Goal: Information Seeking & Learning: Learn about a topic

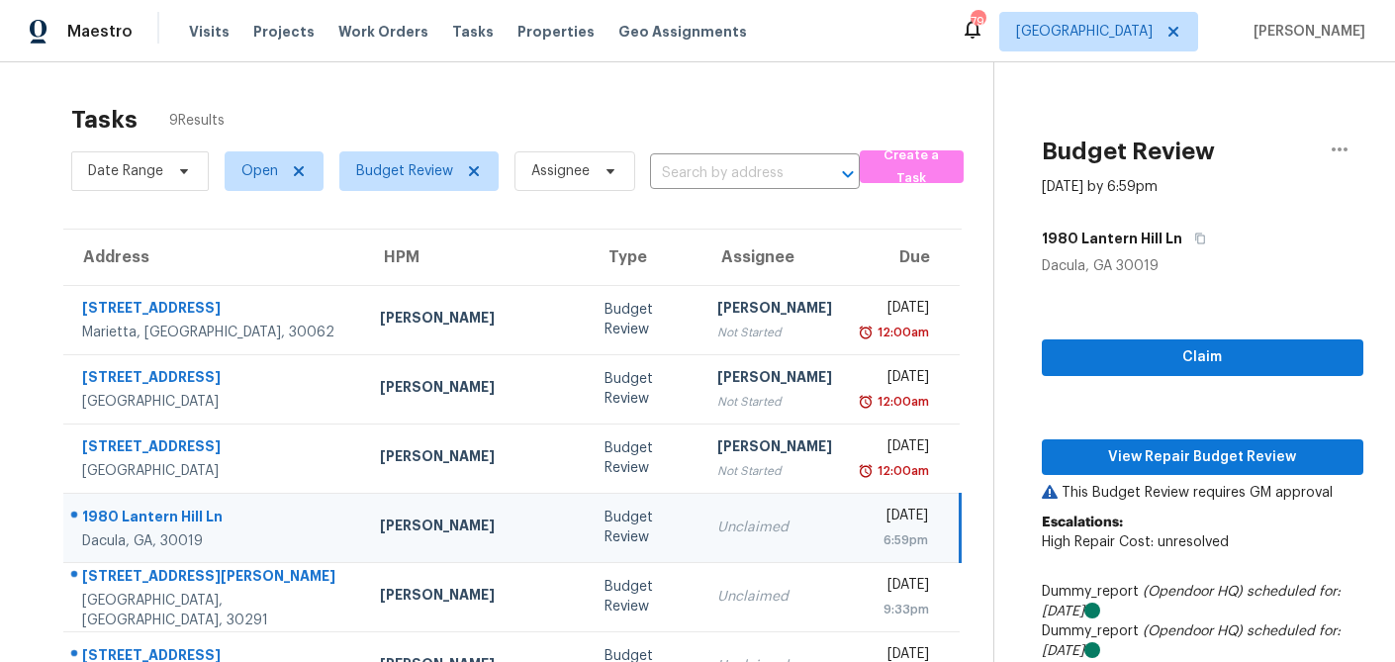
scroll to position [1, 4]
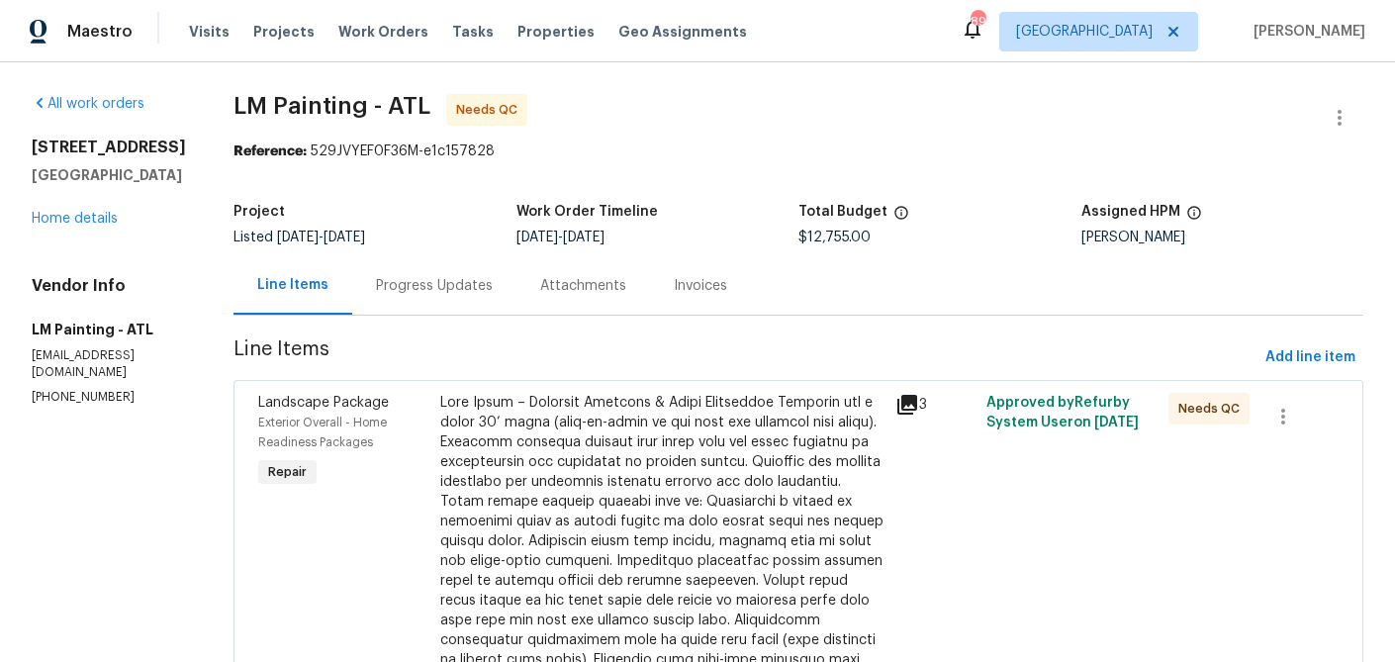
click at [917, 402] on icon at bounding box center [907, 405] width 20 height 20
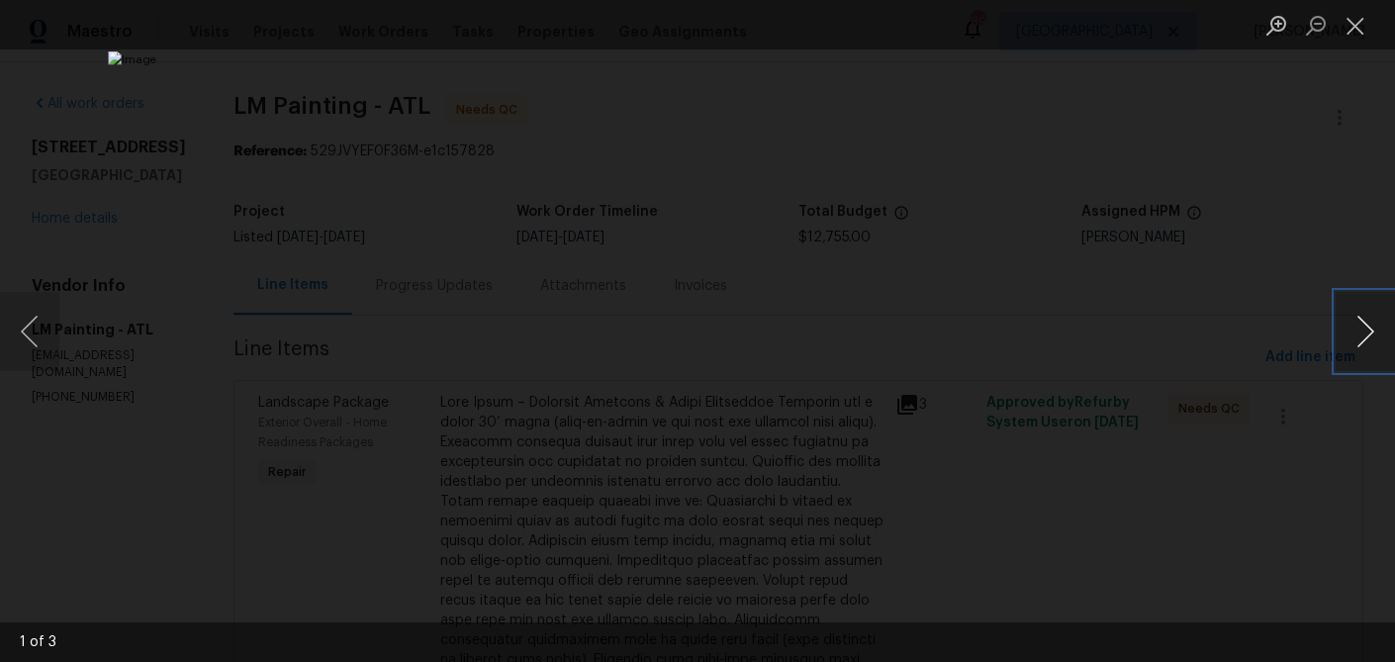
click at [1361, 336] on button "Next image" at bounding box center [1364, 331] width 59 height 79
click at [1348, 29] on button "Close lightbox" at bounding box center [1355, 25] width 40 height 35
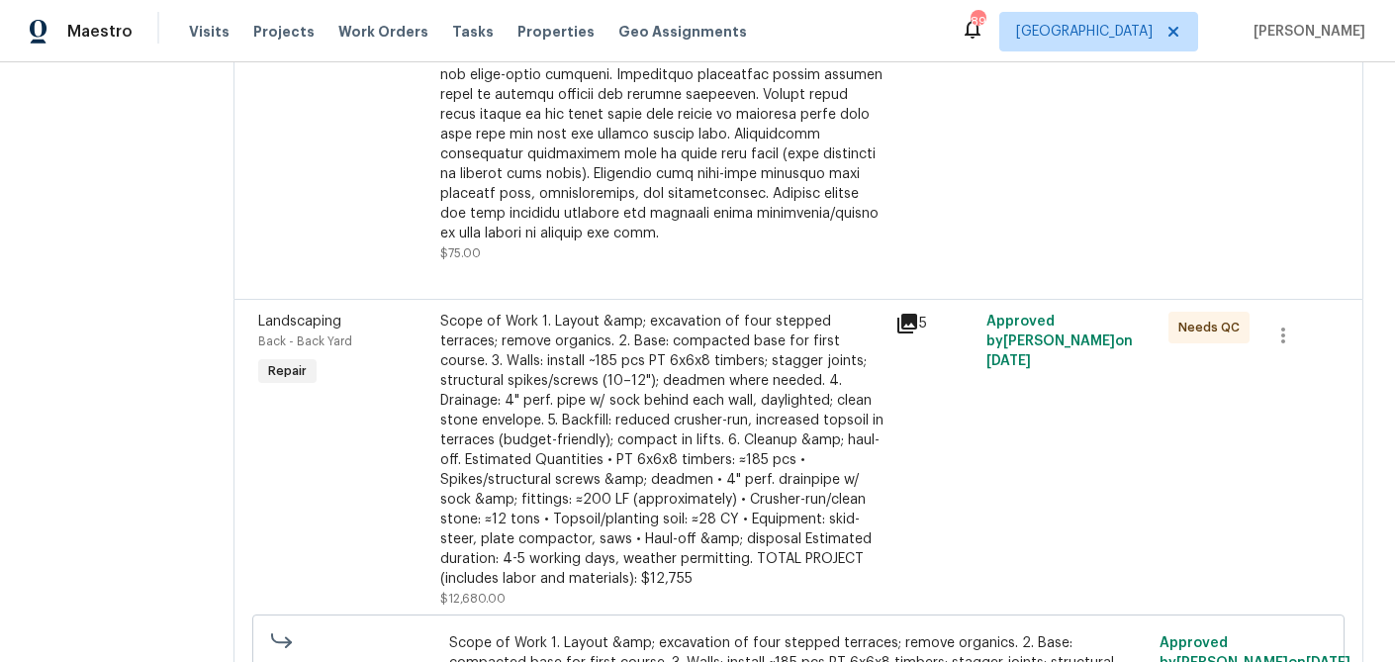
scroll to position [485, 0]
click at [917, 334] on icon at bounding box center [907, 325] width 20 height 20
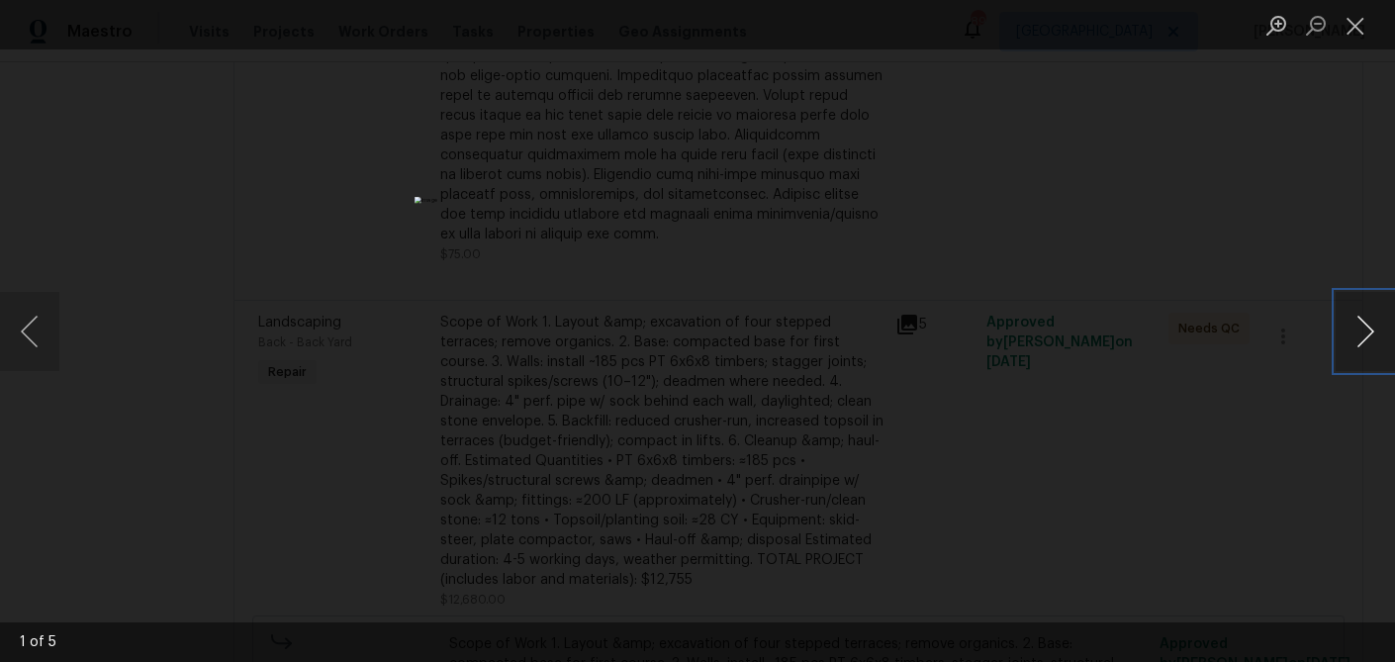
click at [1353, 333] on button "Next image" at bounding box center [1364, 331] width 59 height 79
click at [1365, 337] on button "Next image" at bounding box center [1364, 331] width 59 height 79
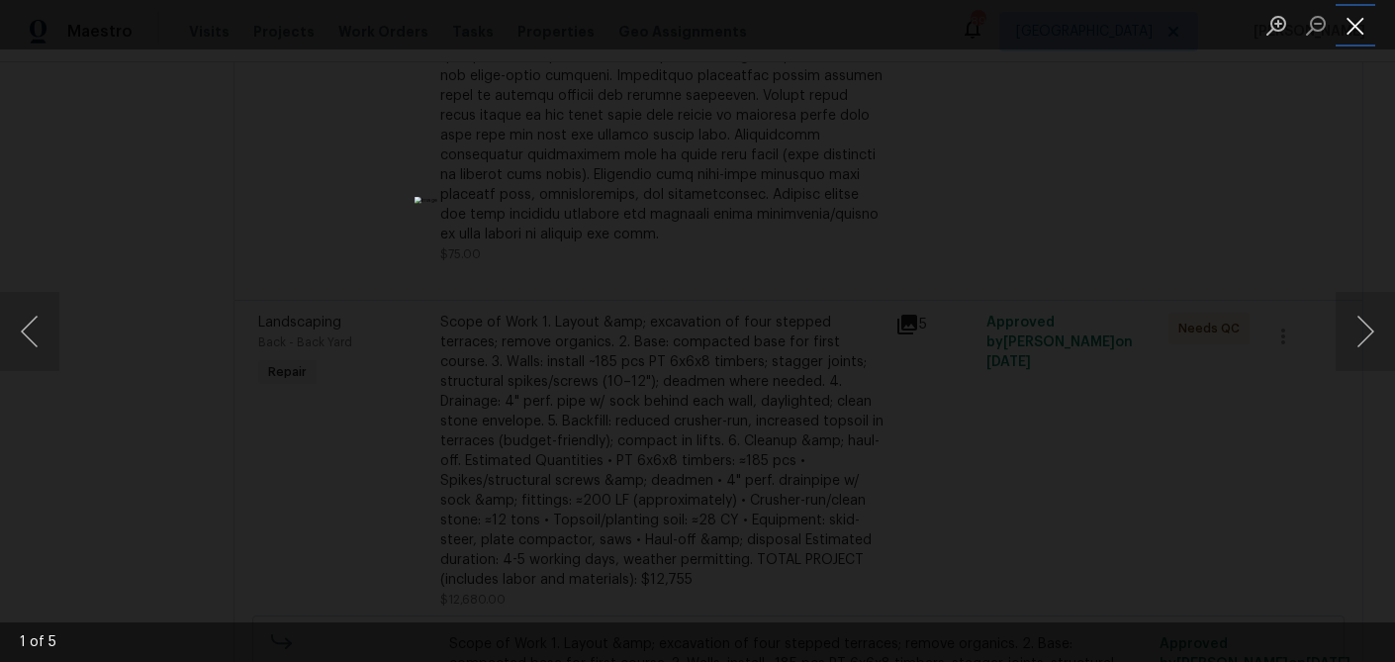
click at [1355, 15] on button "Close lightbox" at bounding box center [1355, 25] width 40 height 35
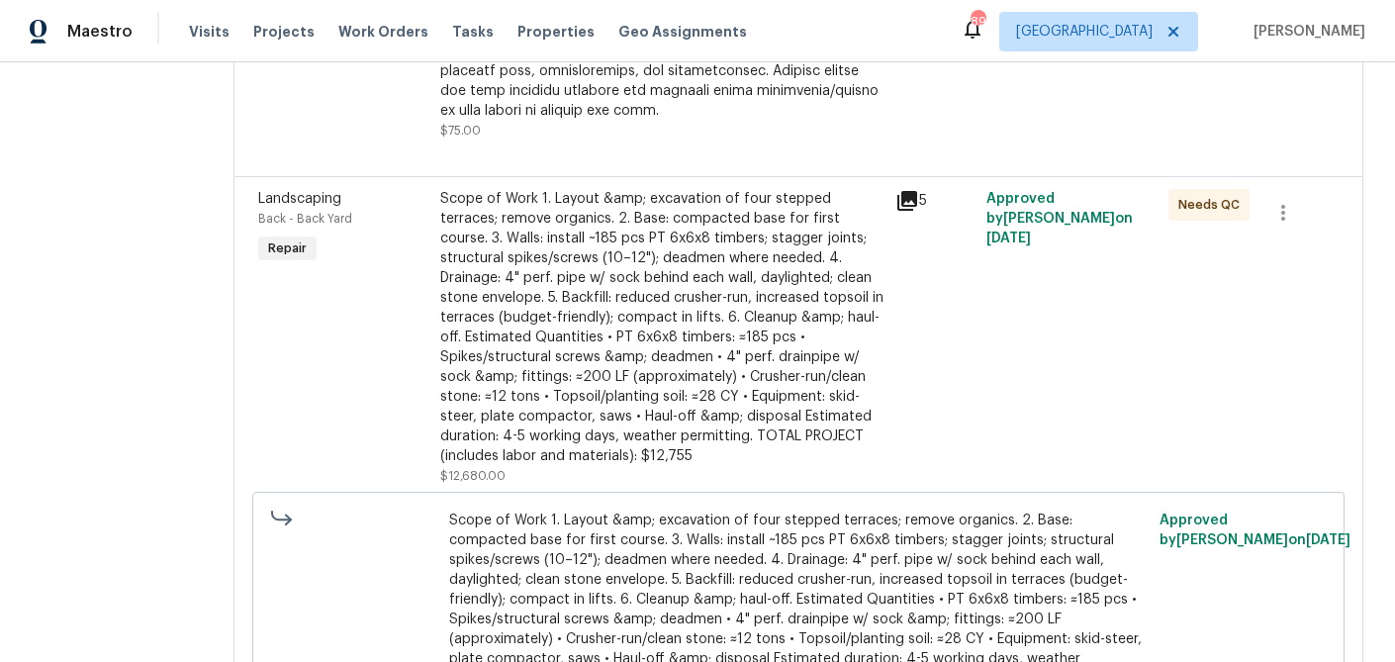
scroll to position [610, 0]
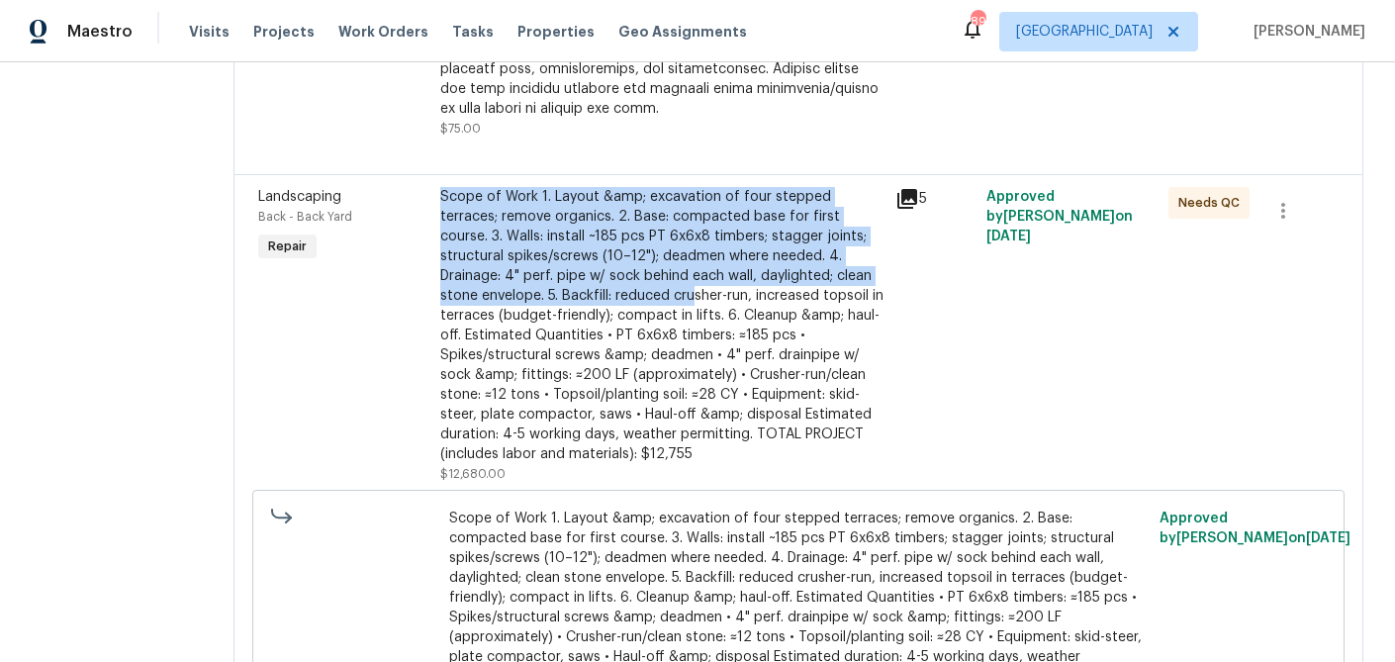
drag, startPoint x: 488, startPoint y: 213, endPoint x: 862, endPoint y: 310, distance: 386.3
click at [862, 310] on div "Scope of Work 1. Layout &amp; excavation of four stepped terraces; remove organ…" at bounding box center [661, 335] width 455 height 309
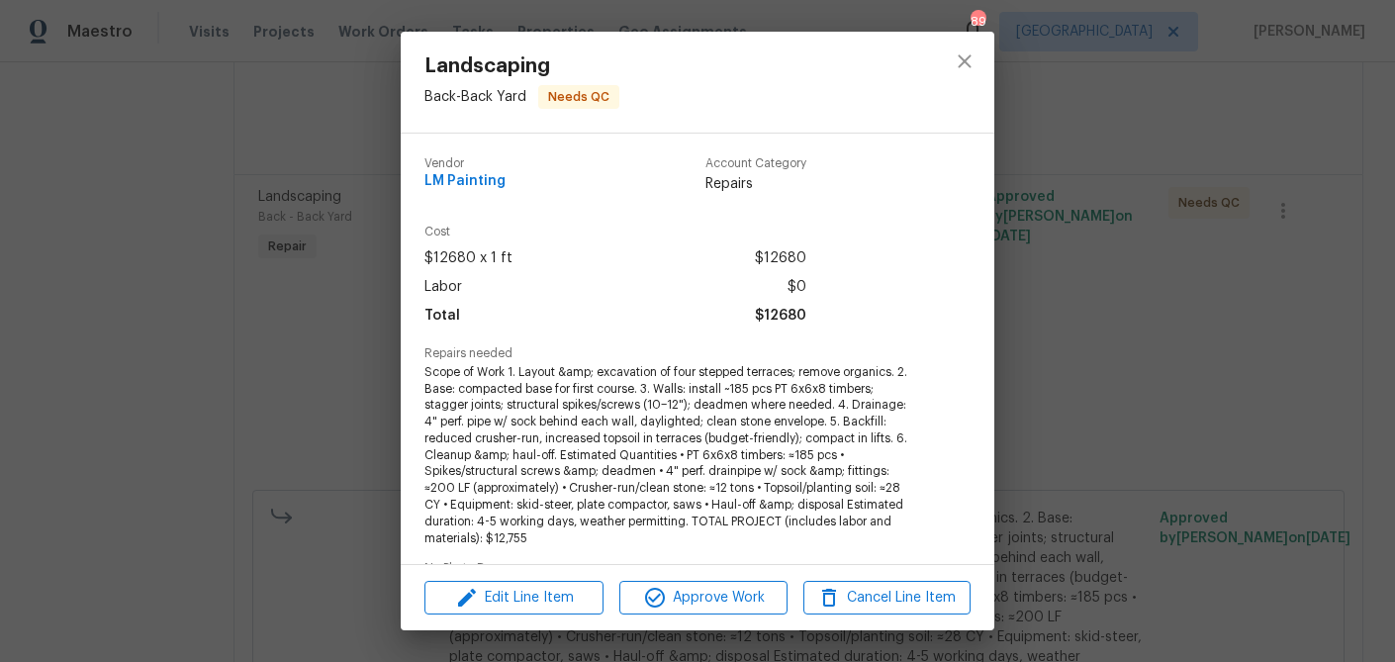
scroll to position [14, 0]
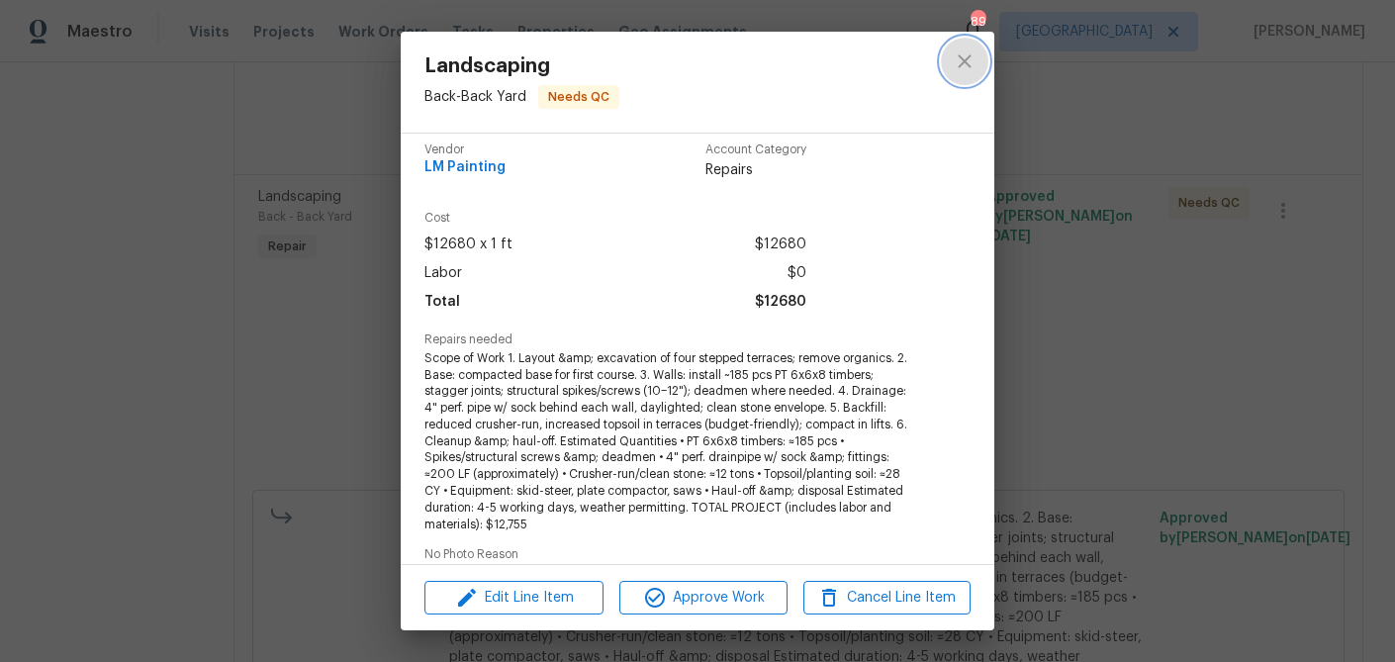
click at [971, 65] on icon "close" at bounding box center [965, 61] width 24 height 24
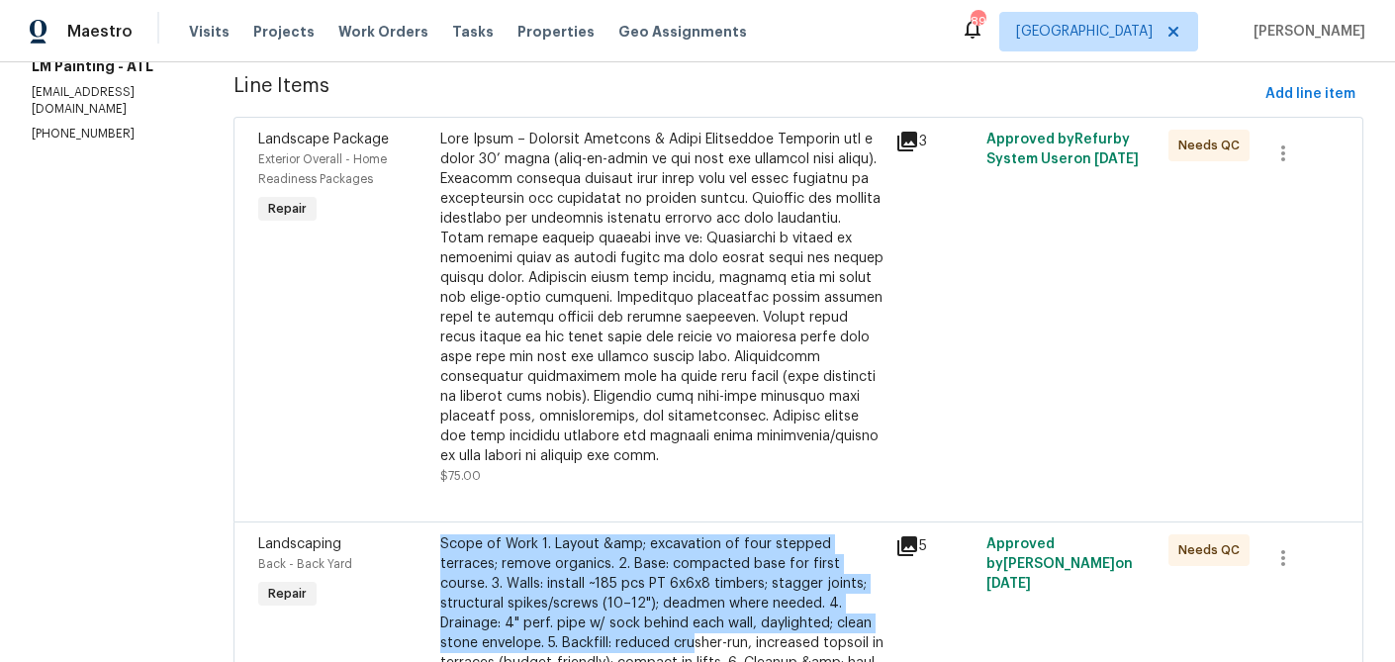
scroll to position [223, 0]
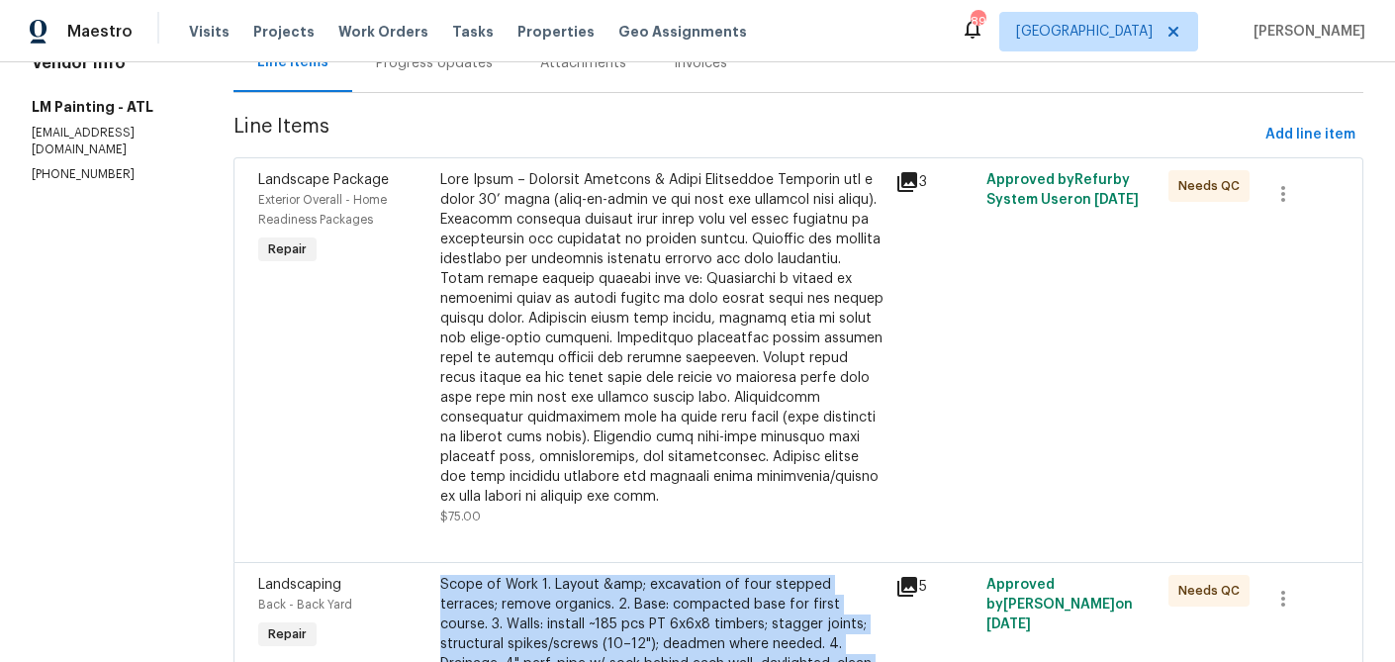
click at [919, 185] on icon at bounding box center [907, 182] width 24 height 24
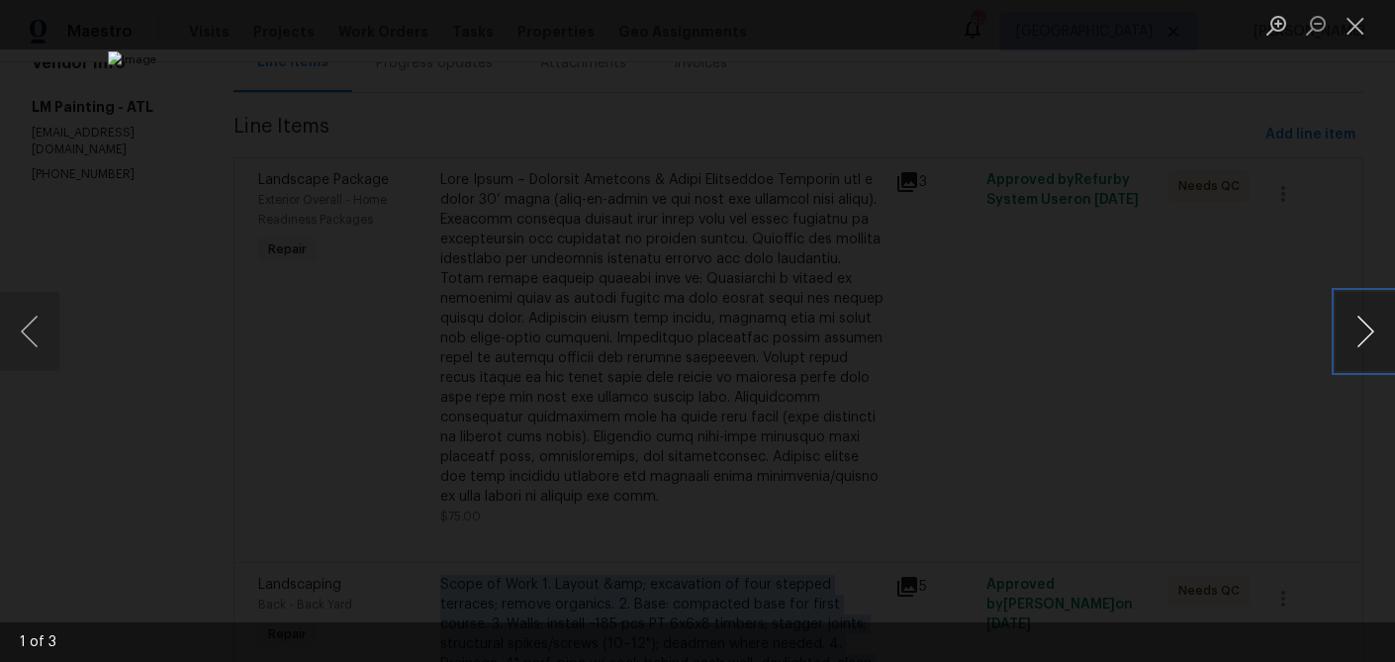
click at [1377, 334] on button "Next image" at bounding box center [1364, 331] width 59 height 79
click at [1362, 20] on button "Close lightbox" at bounding box center [1355, 25] width 40 height 35
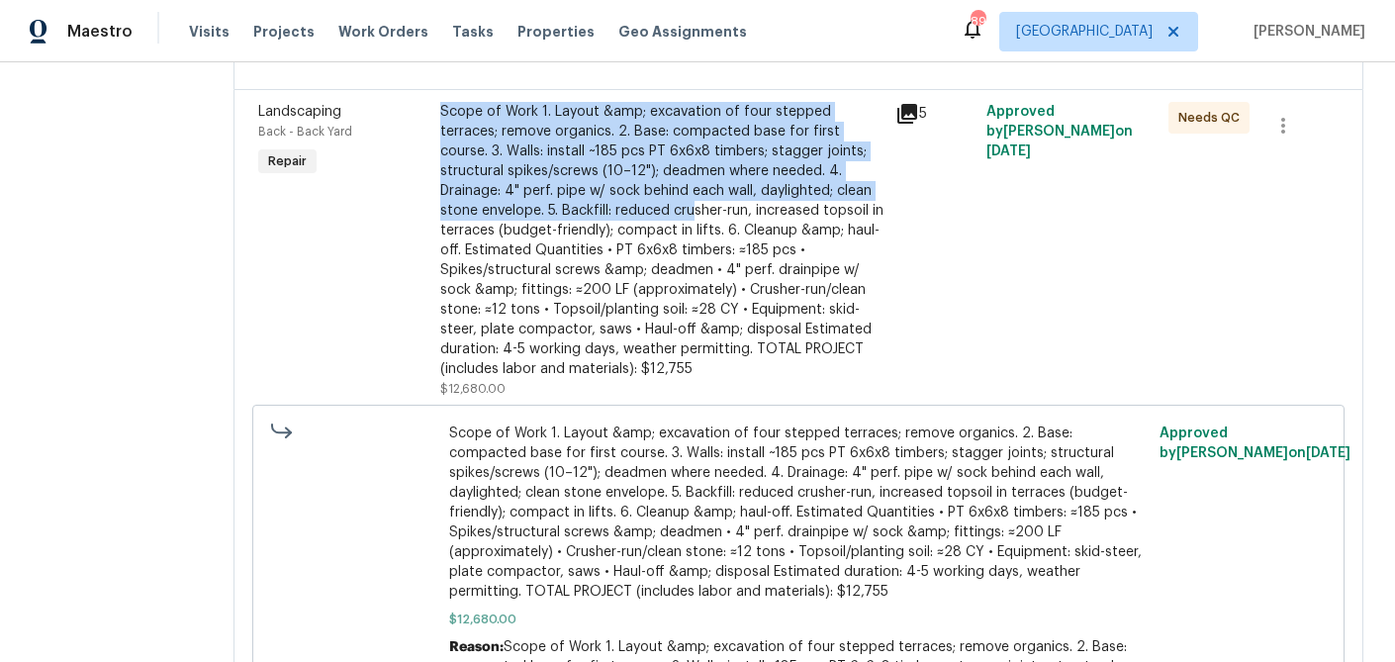
scroll to position [690, 0]
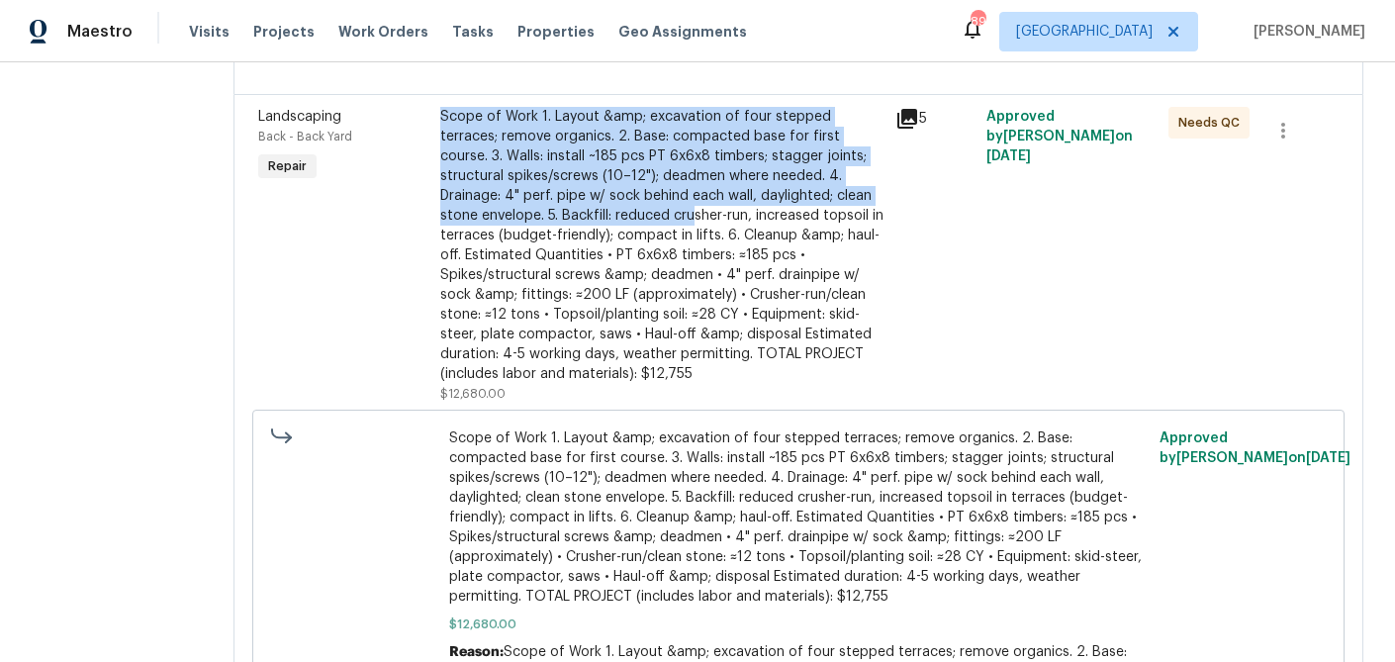
click at [917, 129] on icon at bounding box center [907, 119] width 20 height 20
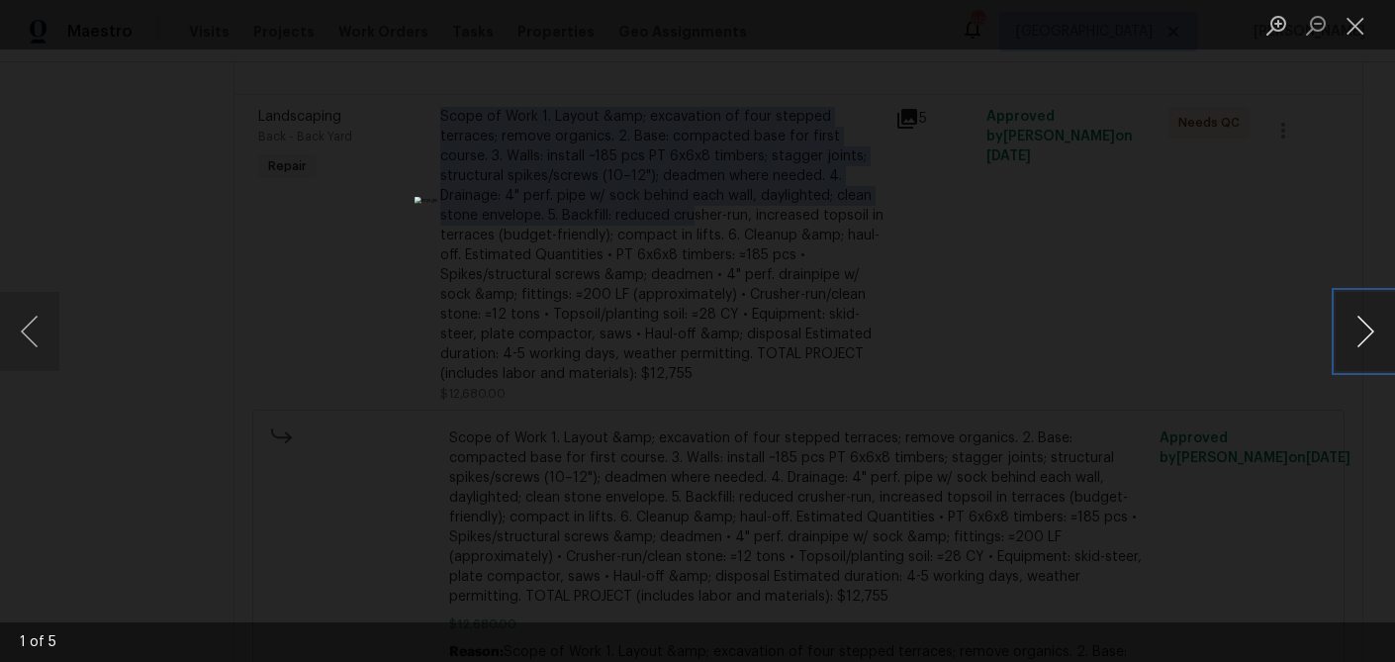
click at [1372, 331] on button "Next image" at bounding box center [1364, 331] width 59 height 79
click at [1362, 26] on button "Close lightbox" at bounding box center [1355, 25] width 40 height 35
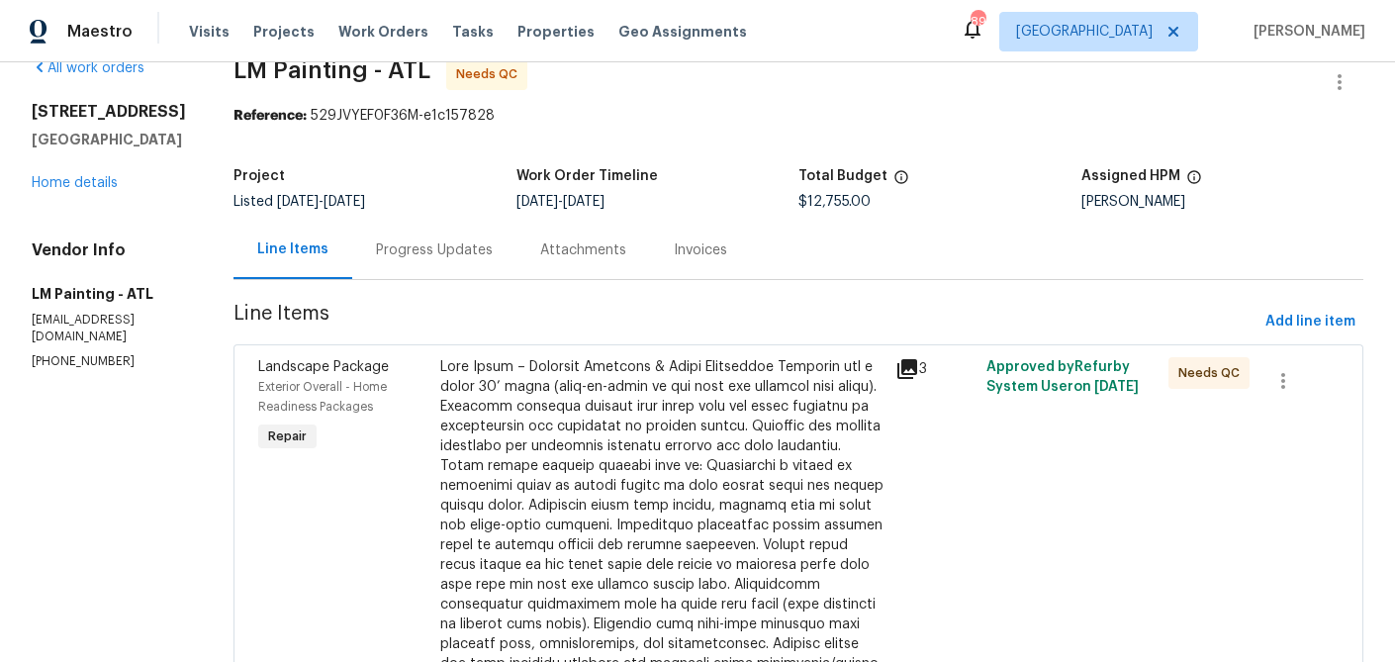
scroll to position [0, 0]
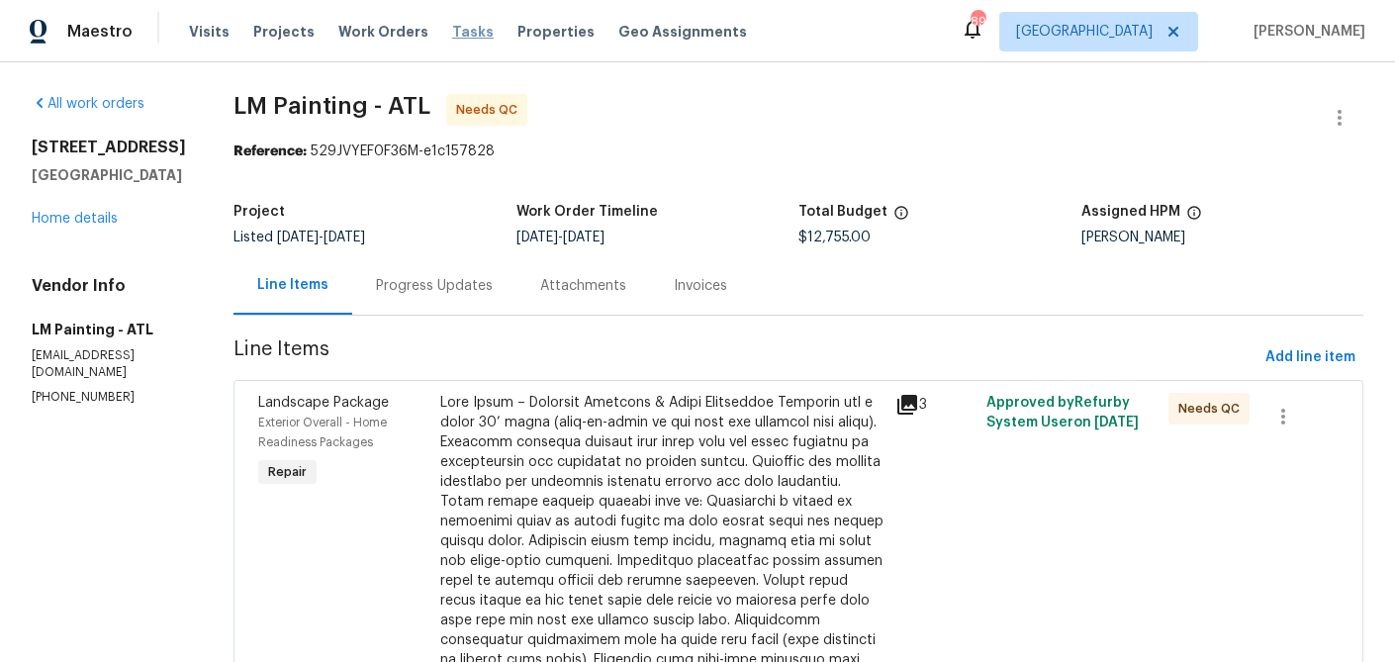
click at [452, 31] on span "Tasks" at bounding box center [473, 32] width 42 height 14
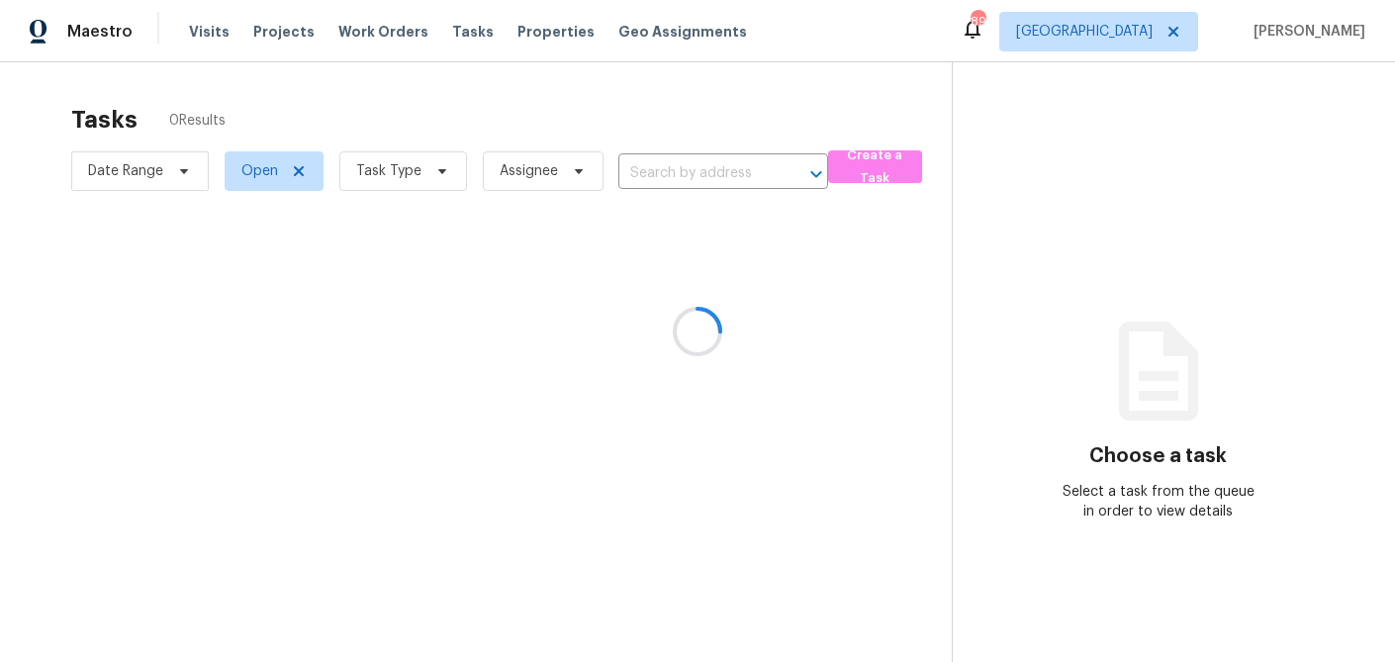
click at [435, 179] on div at bounding box center [697, 331] width 1395 height 662
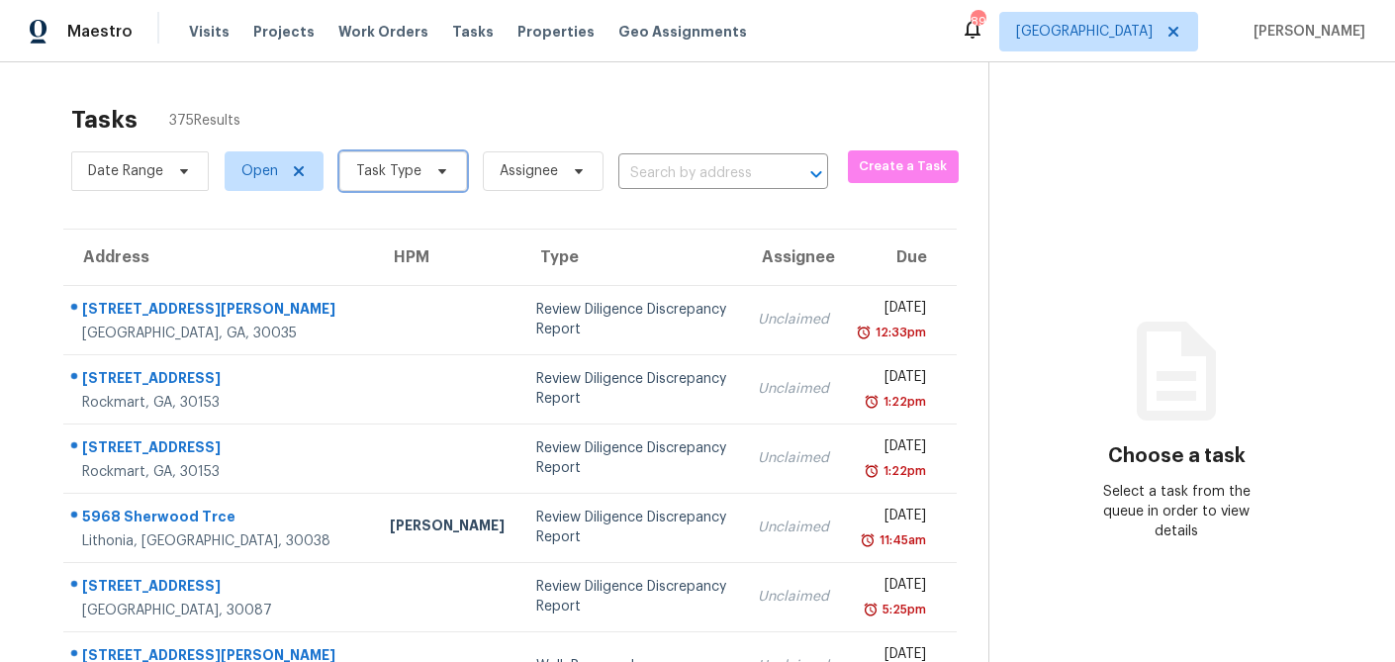
click at [436, 177] on icon at bounding box center [442, 171] width 16 height 16
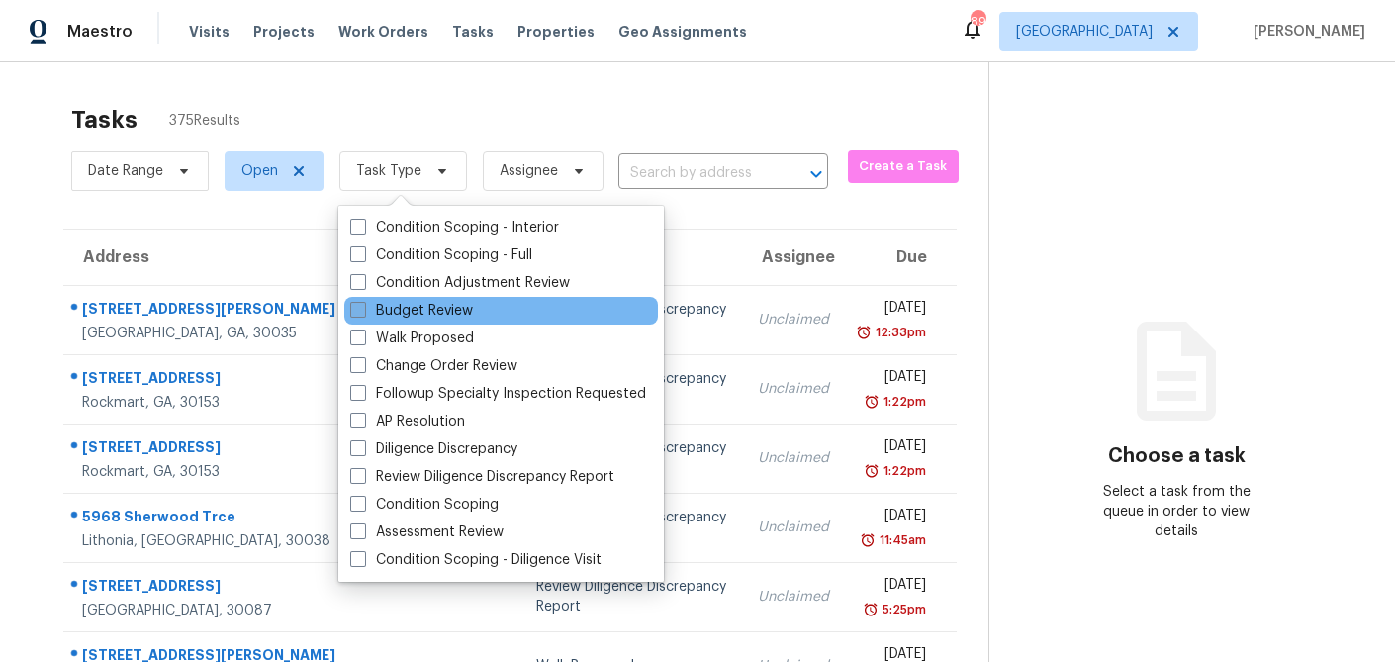
click at [353, 306] on span at bounding box center [358, 310] width 16 height 16
click at [353, 306] on input "Budget Review" at bounding box center [356, 307] width 13 height 13
checkbox input "true"
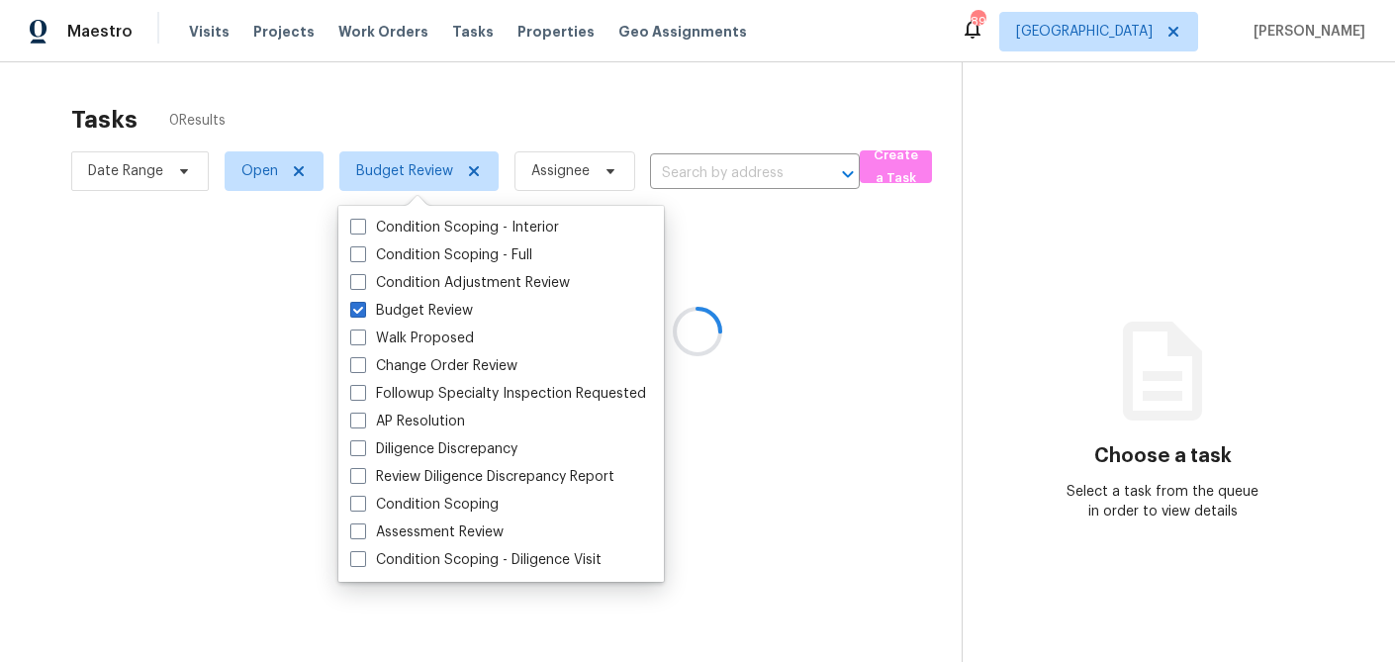
click at [415, 117] on div at bounding box center [697, 331] width 1395 height 662
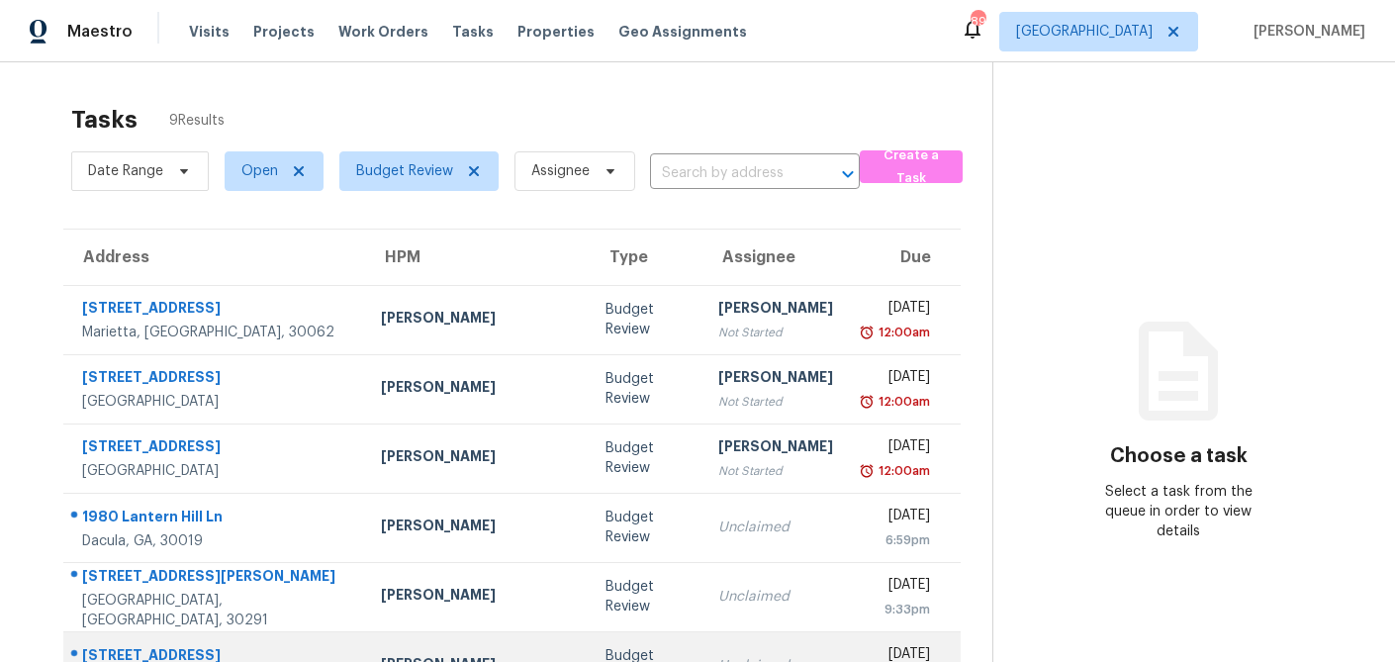
scroll to position [262, 0]
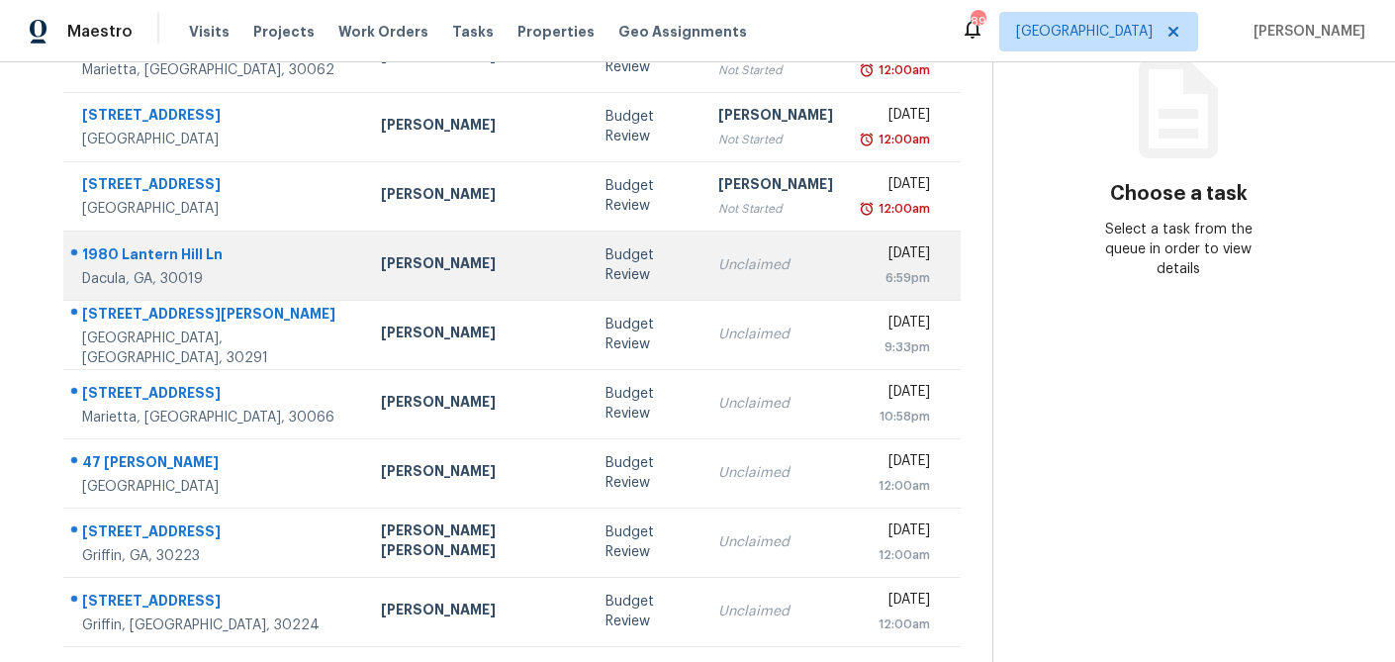
click at [590, 277] on td "Budget Review" at bounding box center [646, 264] width 113 height 69
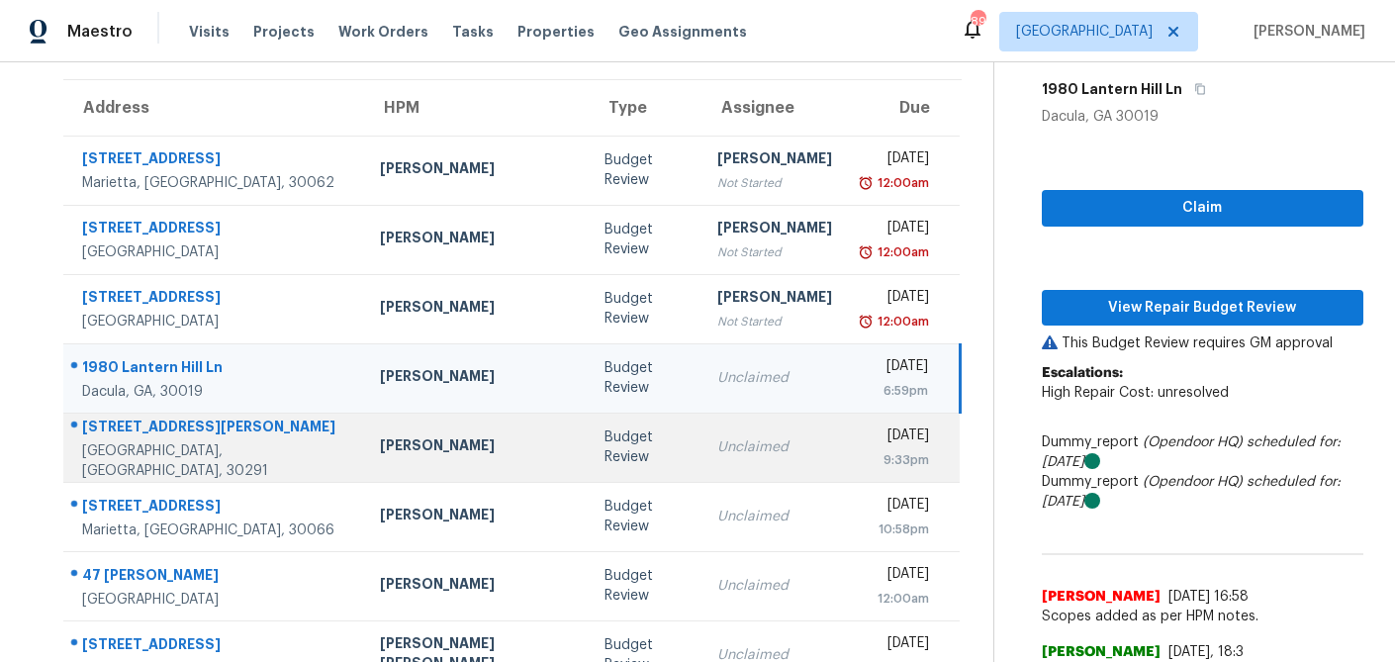
scroll to position [127, 0]
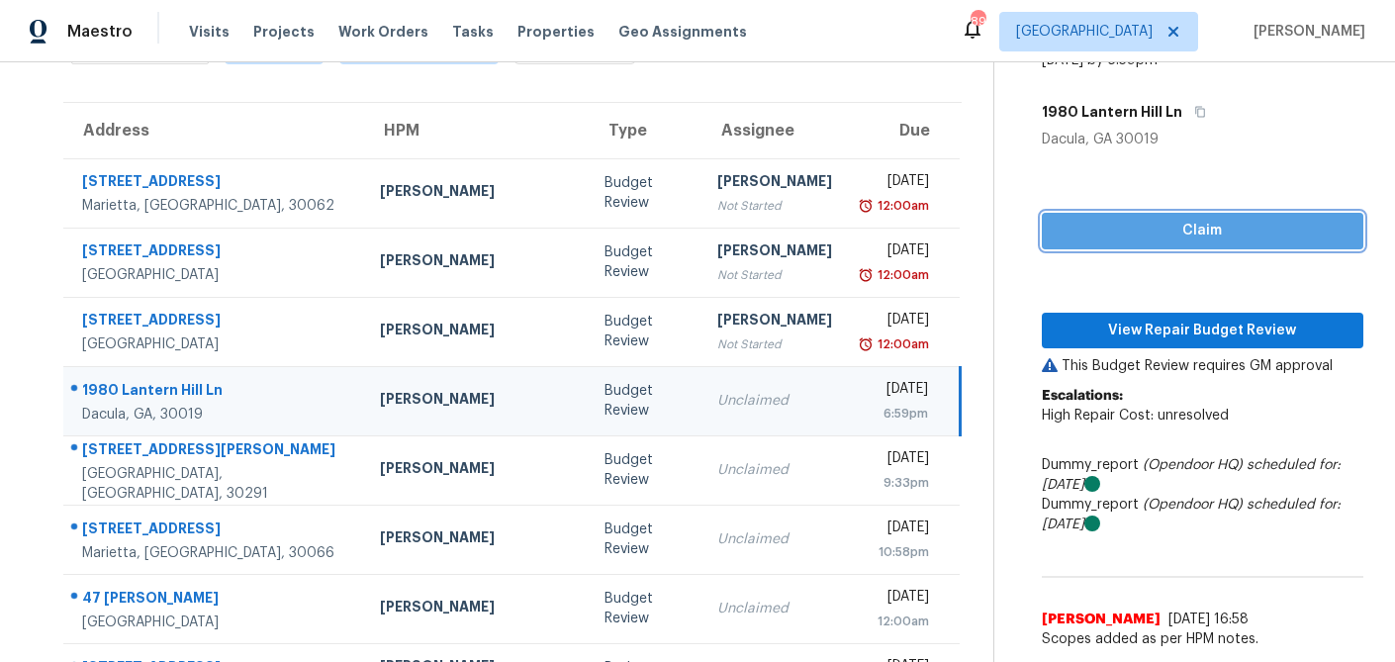
click at [1082, 242] on button "Claim" at bounding box center [1202, 231] width 321 height 37
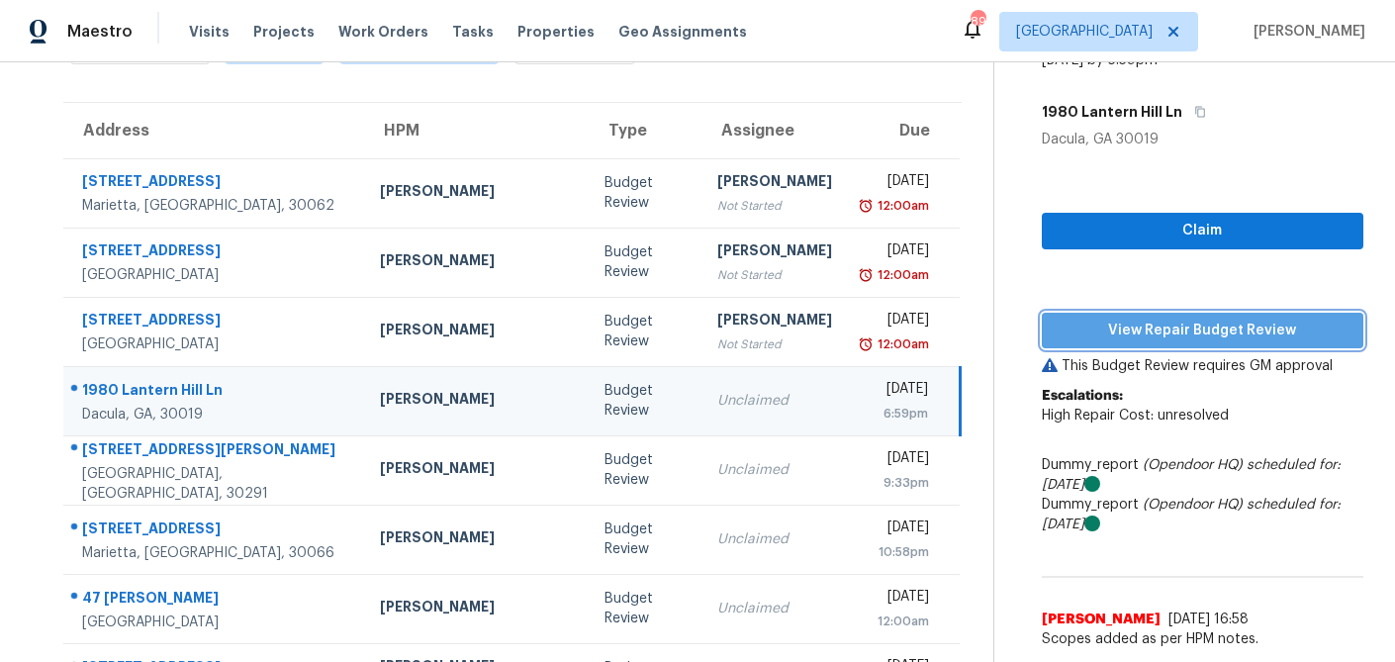
click at [1062, 328] on span "View Repair Budget Review" at bounding box center [1202, 331] width 290 height 25
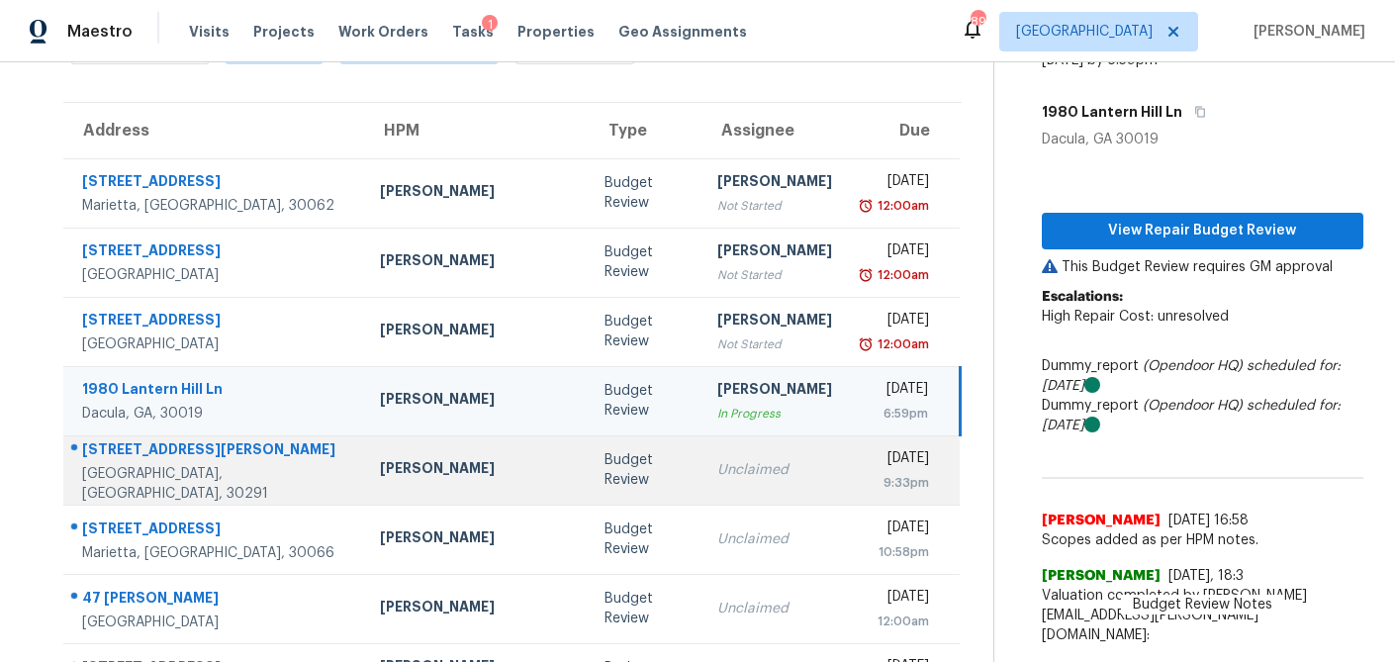
click at [717, 469] on div "Unclaimed" at bounding box center [774, 470] width 115 height 20
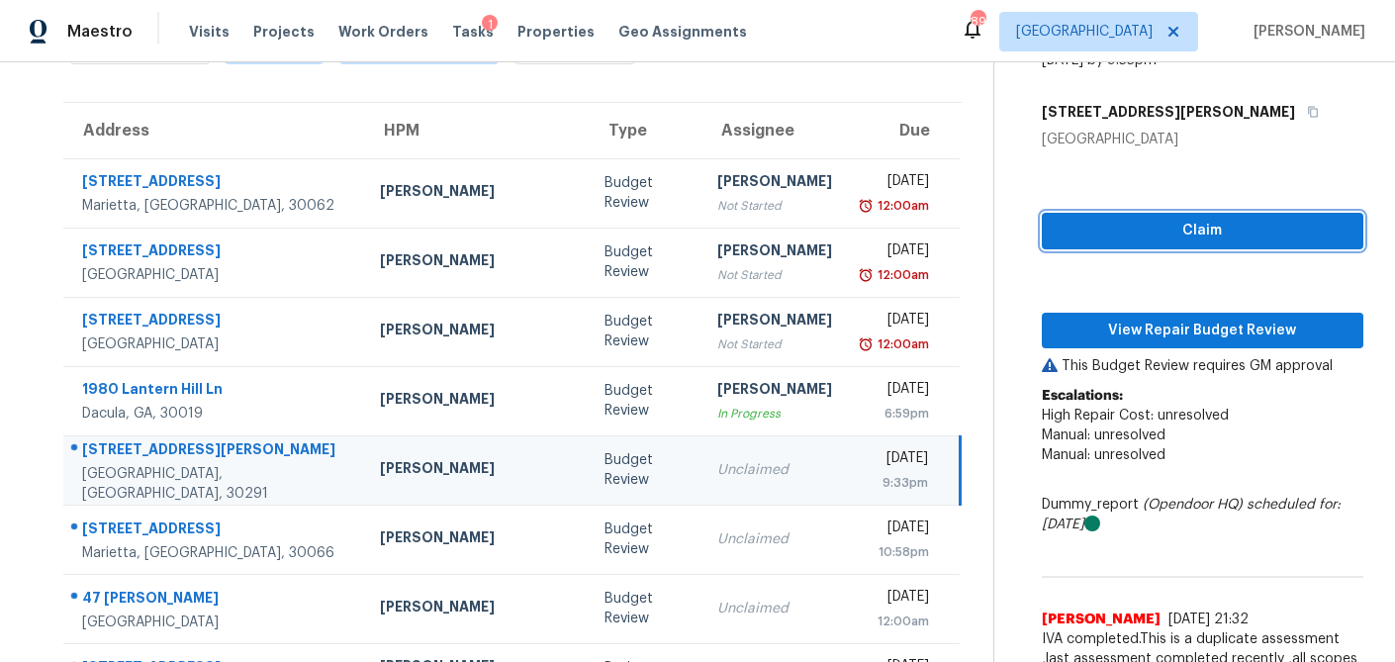
click at [1096, 224] on span "Claim" at bounding box center [1202, 231] width 290 height 25
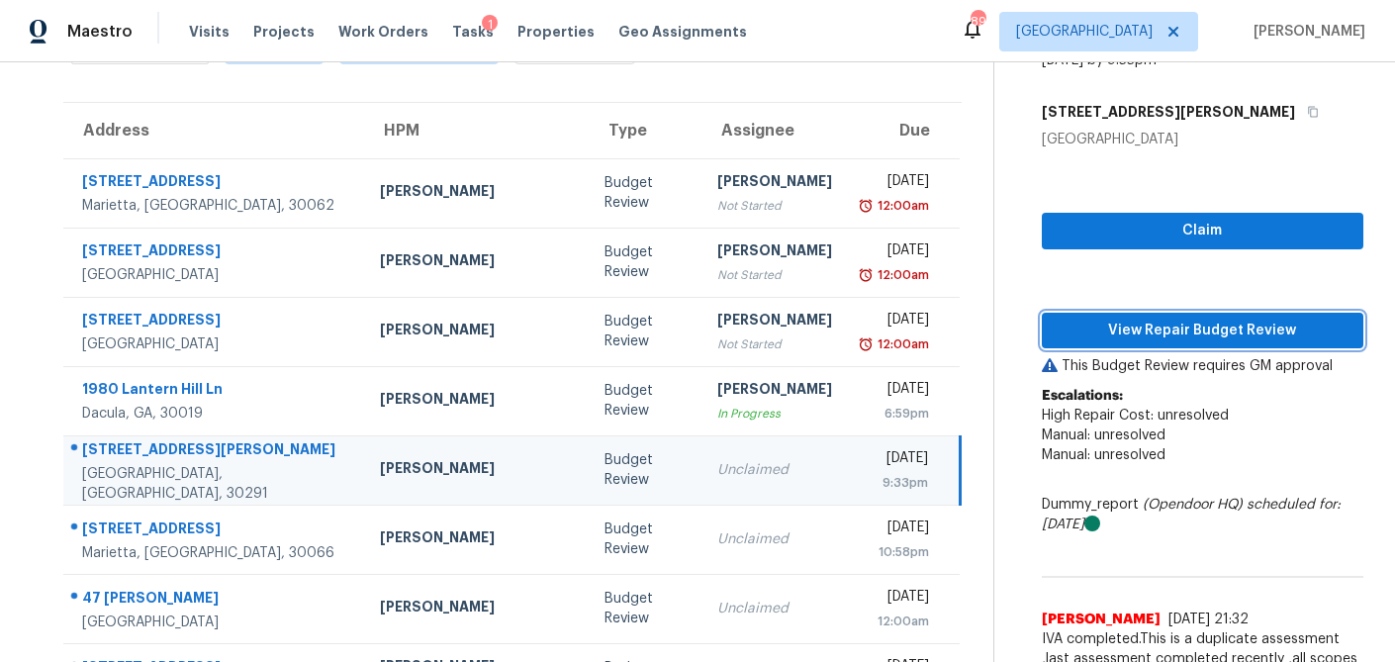
click at [1084, 328] on span "View Repair Budget Review" at bounding box center [1202, 331] width 290 height 25
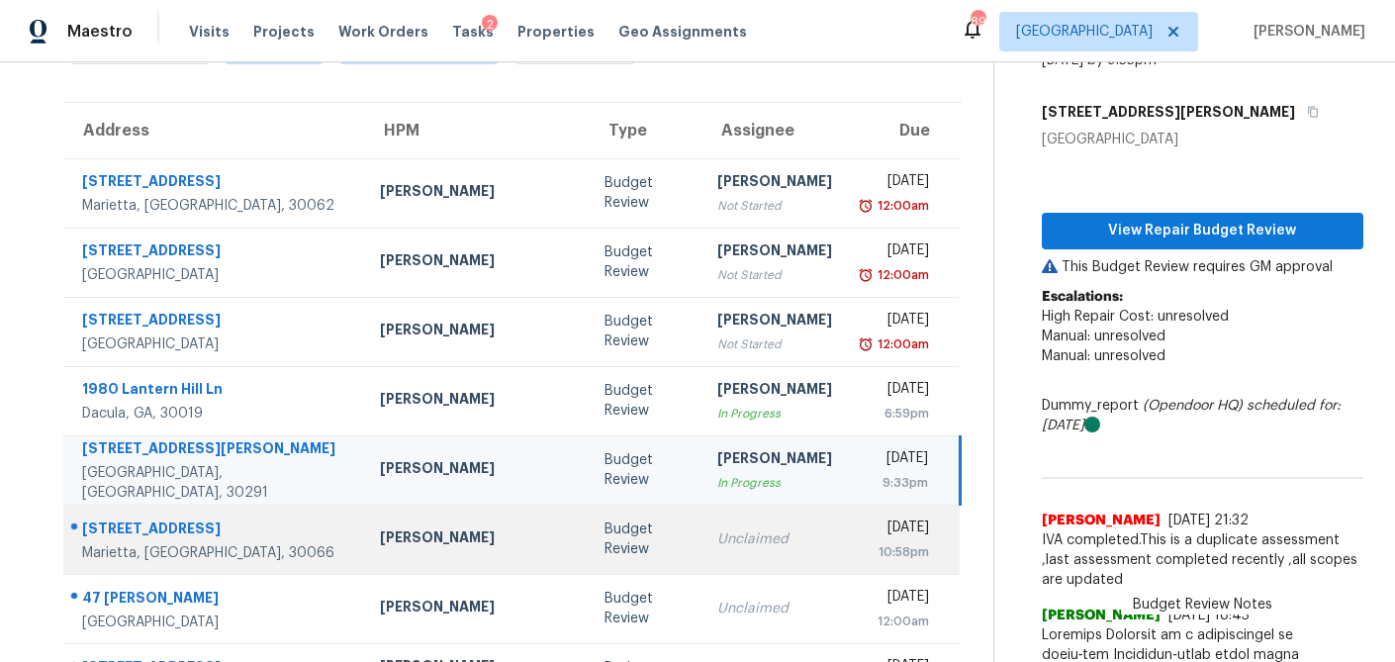
click at [604, 557] on div "Budget Review" at bounding box center [644, 539] width 80 height 40
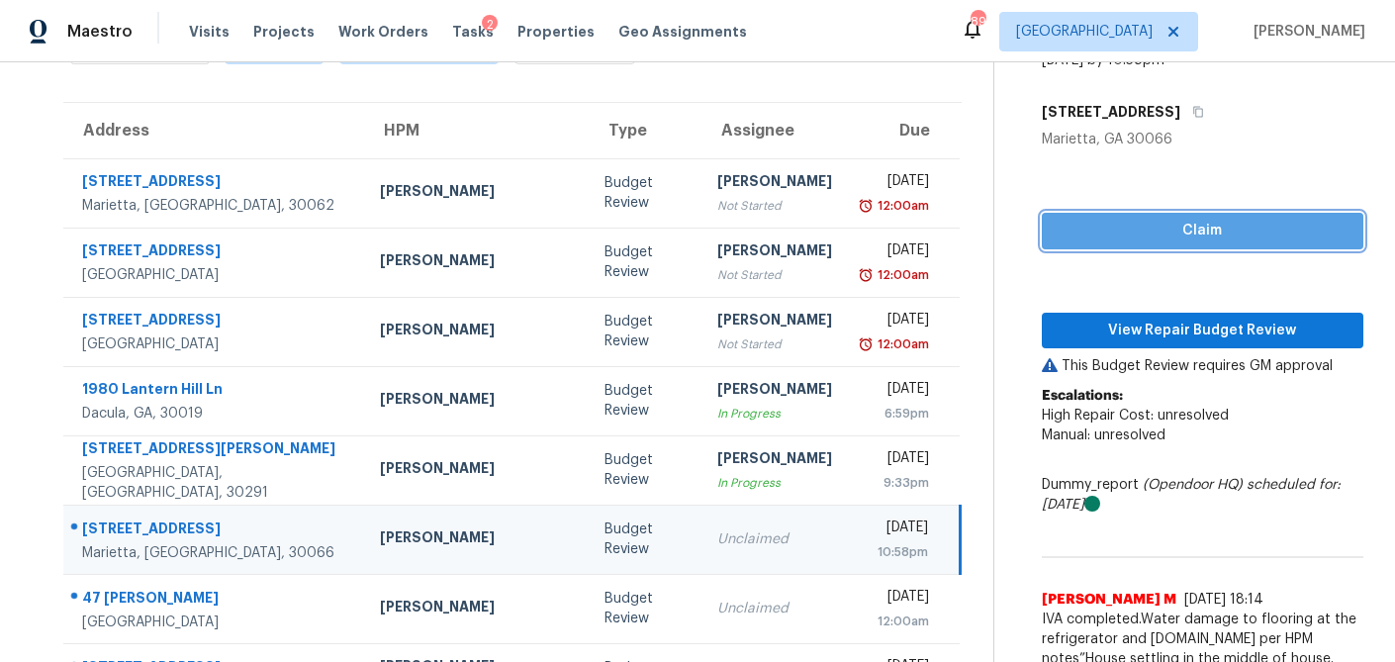
click at [1150, 243] on button "Claim" at bounding box center [1202, 231] width 321 height 37
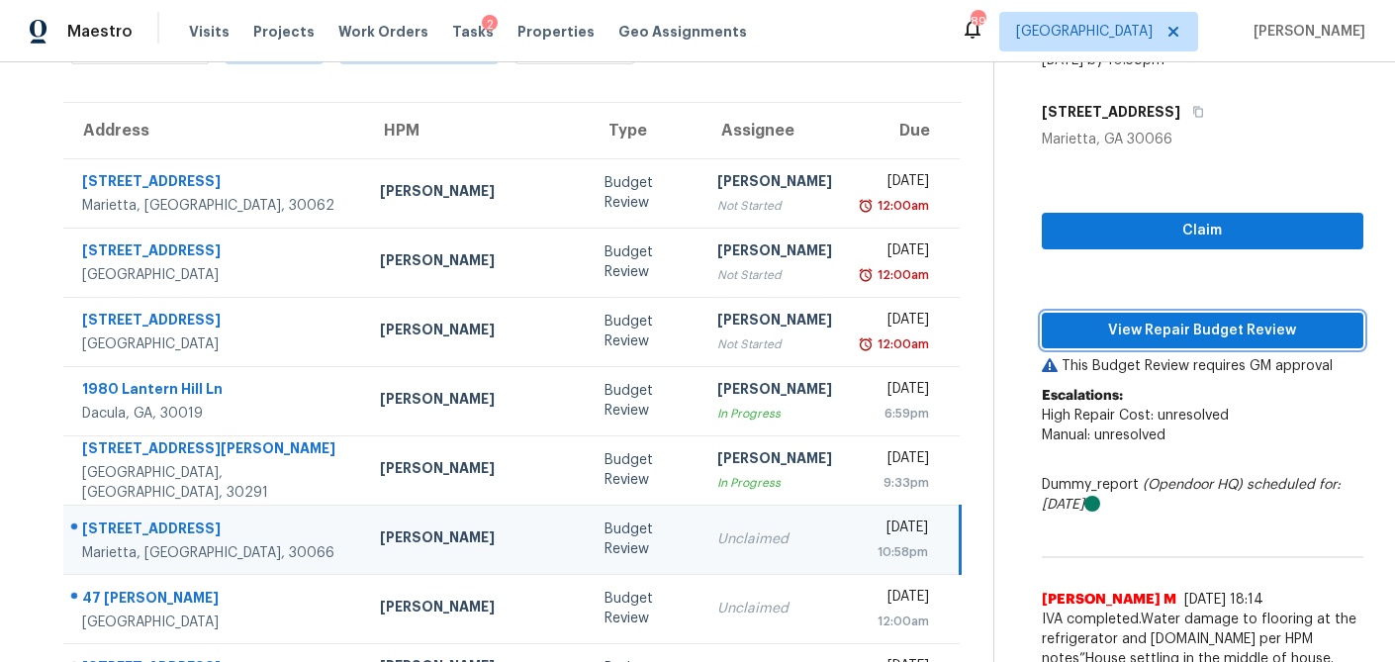
click at [1126, 332] on span "View Repair Budget Review" at bounding box center [1202, 331] width 290 height 25
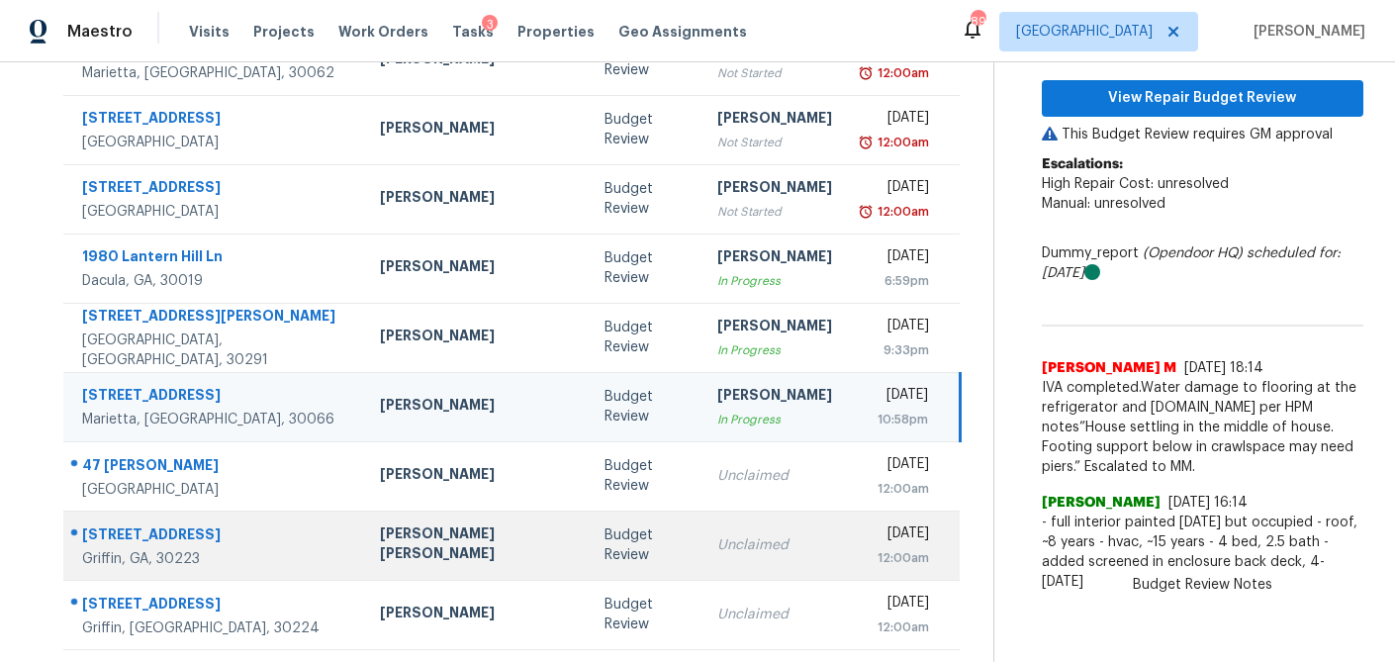
scroll to position [262, 0]
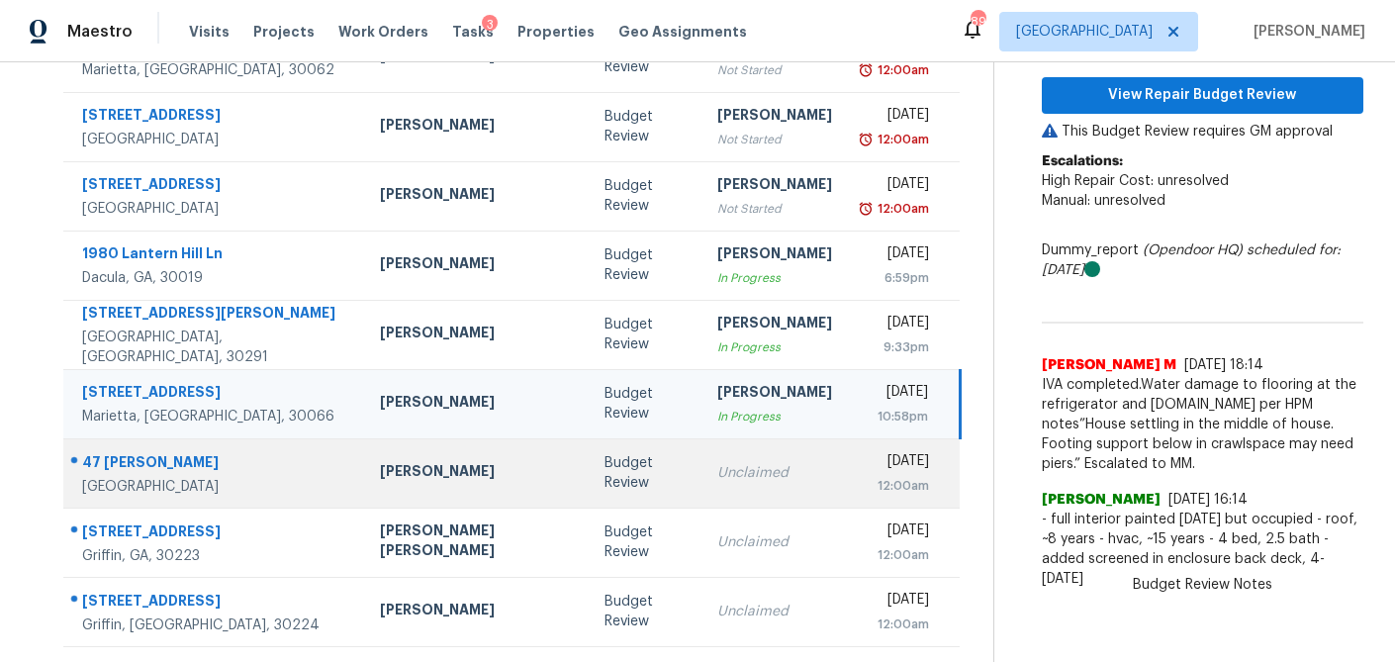
click at [701, 487] on td "Unclaimed" at bounding box center [774, 472] width 146 height 69
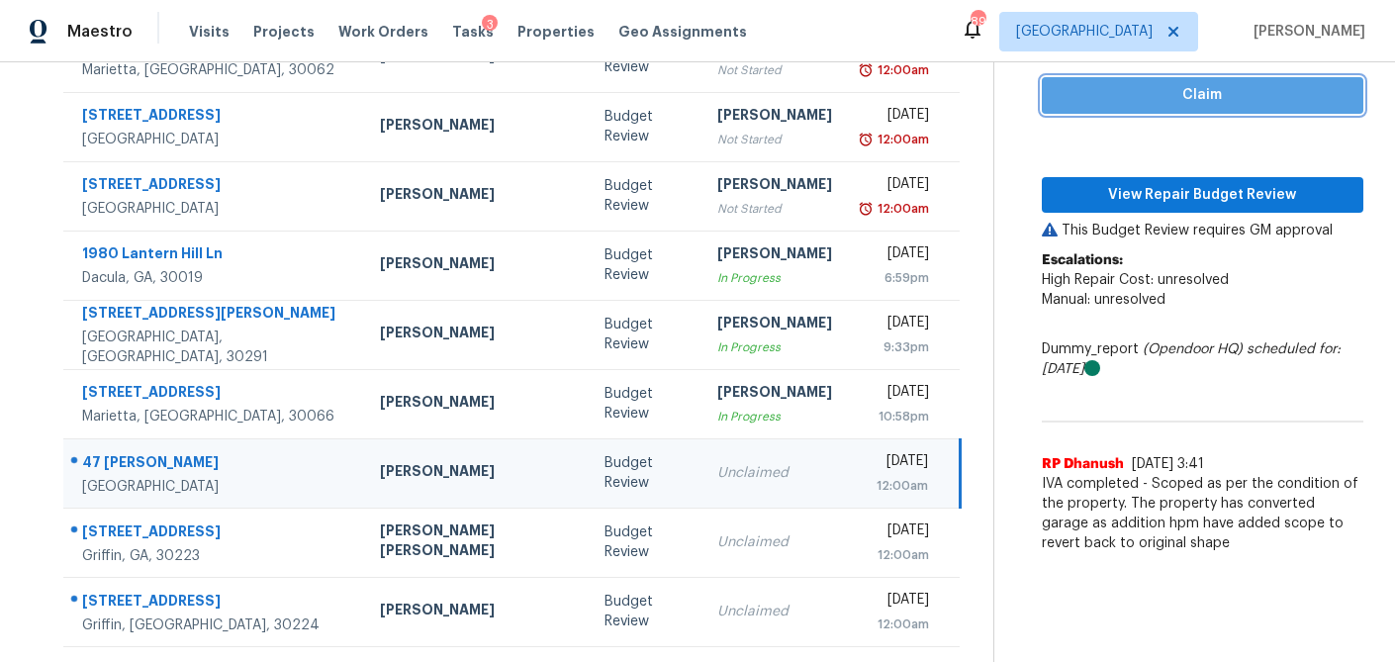
drag, startPoint x: 1124, startPoint y: 103, endPoint x: 1113, endPoint y: 116, distance: 16.8
click at [1123, 103] on span "Claim" at bounding box center [1202, 95] width 290 height 25
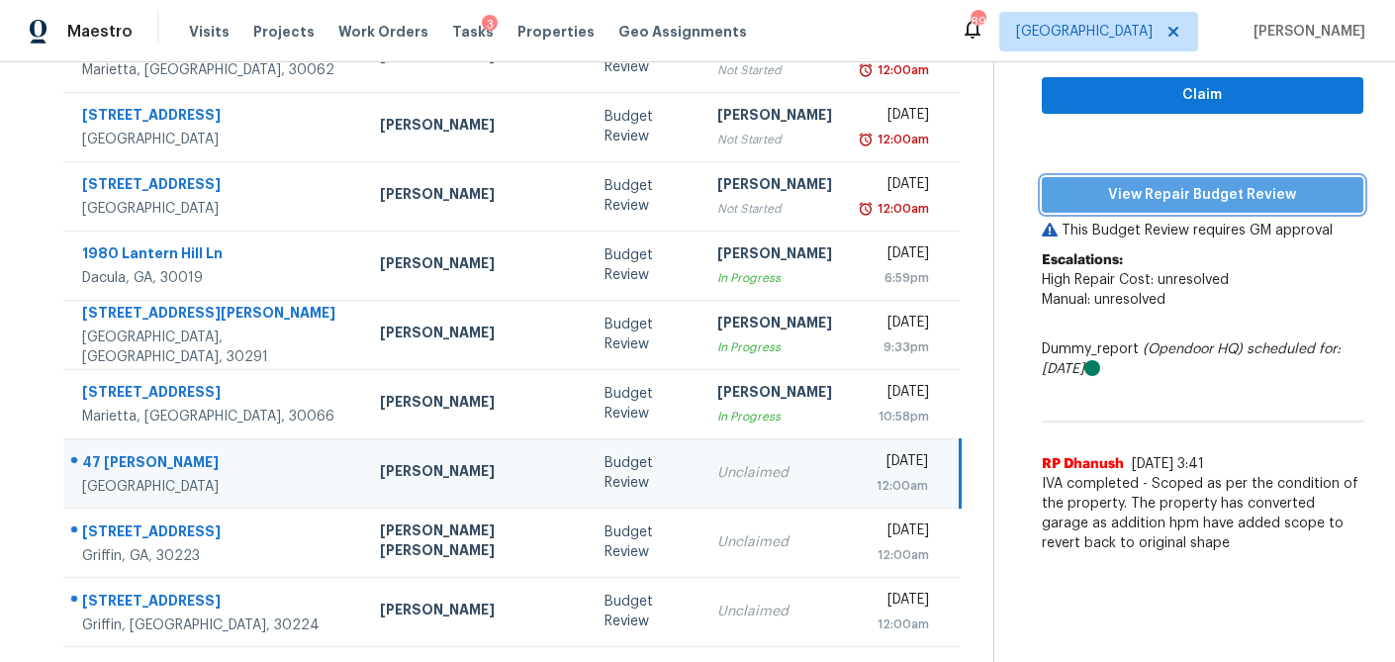
click at [1105, 188] on span "View Repair Budget Review" at bounding box center [1202, 195] width 290 height 25
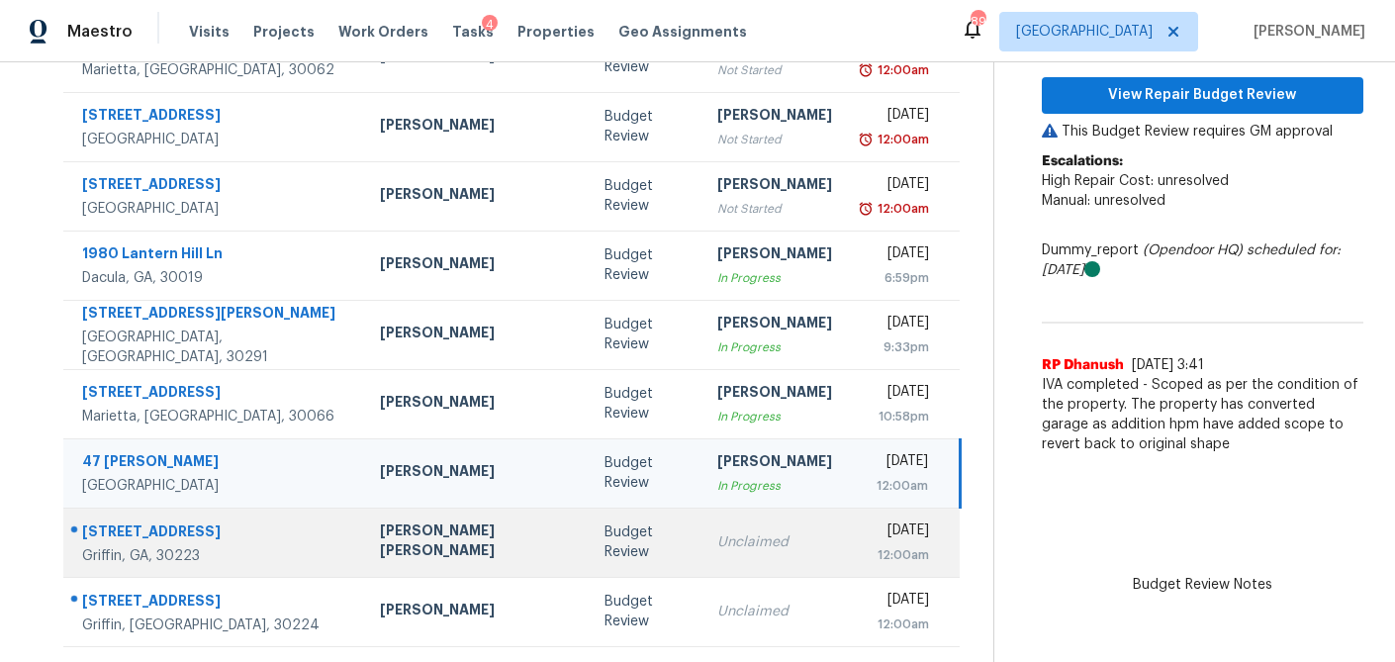
click at [604, 536] on div "Budget Review" at bounding box center [644, 542] width 80 height 40
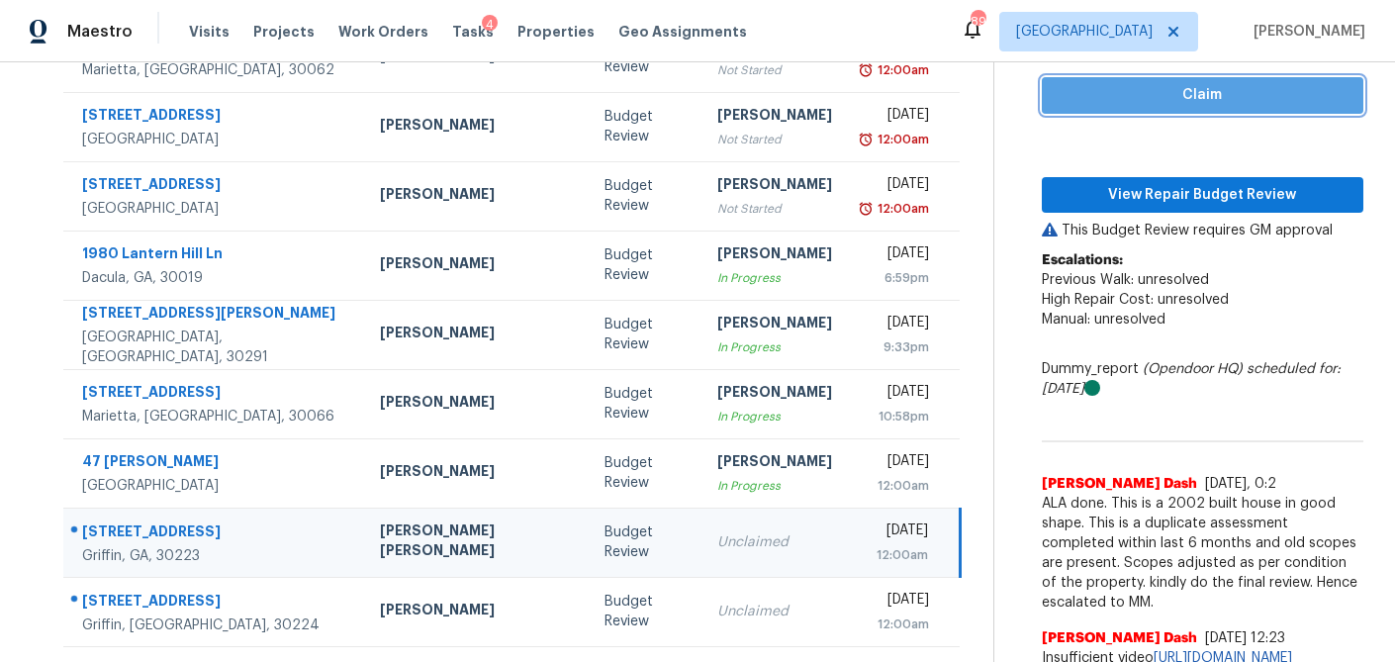
click at [1166, 91] on span "Claim" at bounding box center [1202, 95] width 290 height 25
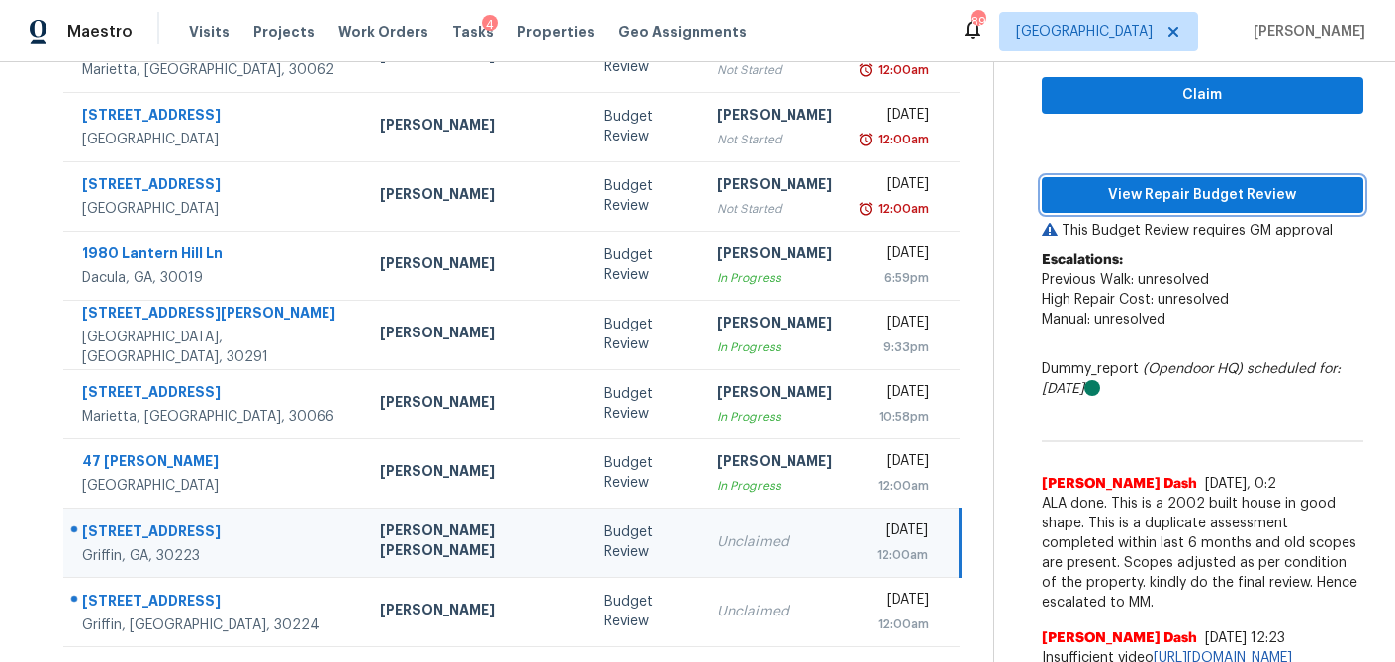
click at [1107, 201] on span "View Repair Budget Review" at bounding box center [1202, 195] width 290 height 25
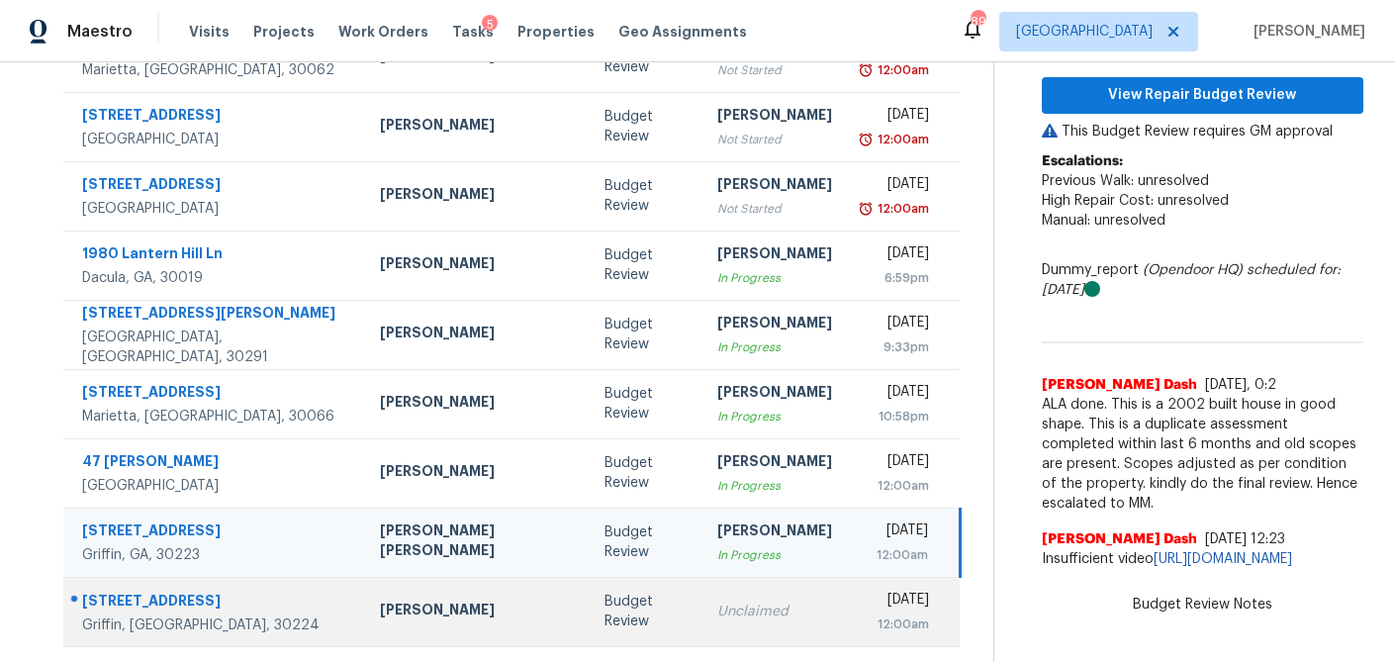
click at [701, 610] on td "Unclaimed" at bounding box center [774, 611] width 146 height 69
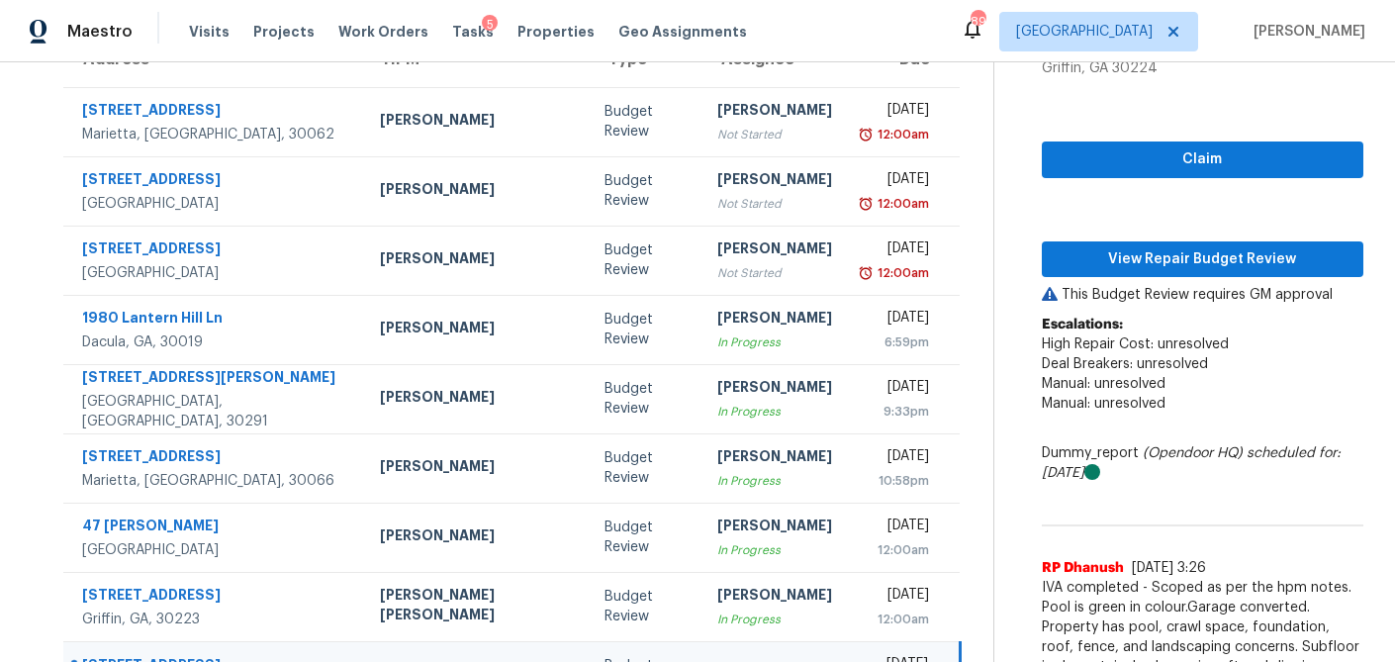
scroll to position [197, 0]
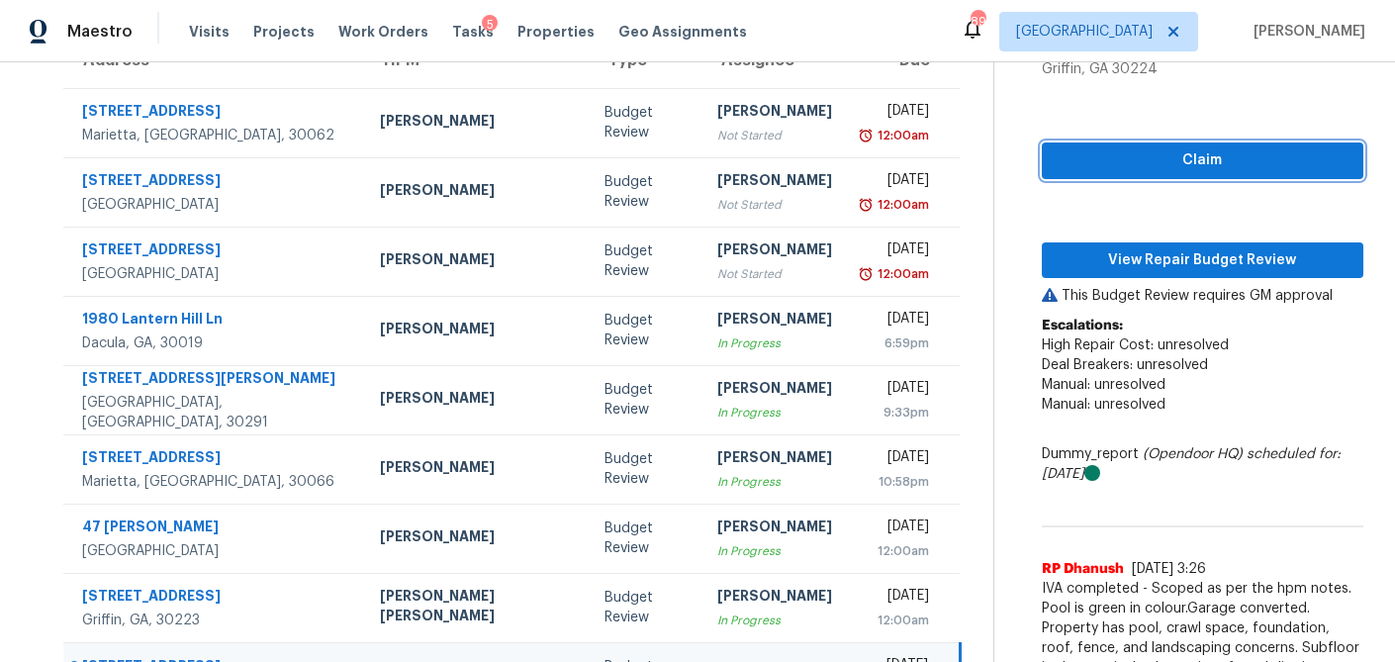
click at [1136, 159] on span "Claim" at bounding box center [1202, 160] width 290 height 25
click at [1109, 239] on div "Claim View Repair Budget Review This Budget Review requires GM approval Escalat…" at bounding box center [1202, 430] width 321 height 703
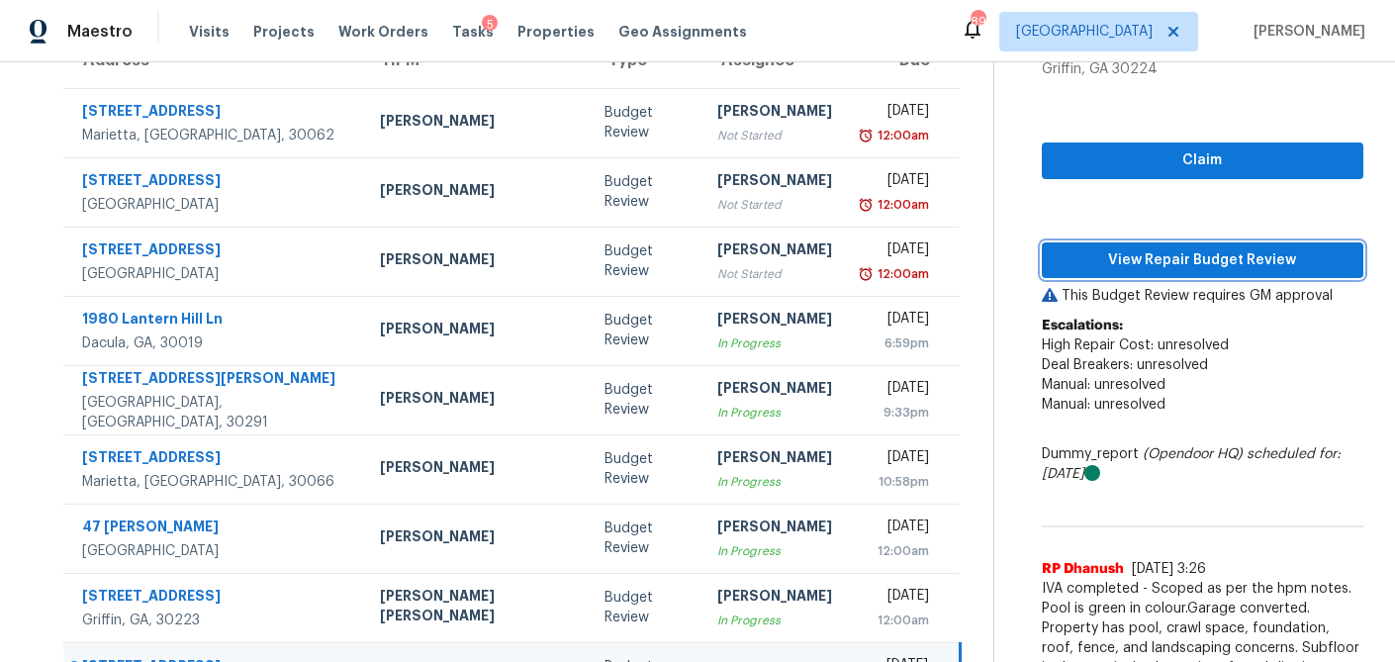
click at [1105, 249] on span "View Repair Budget Review" at bounding box center [1202, 260] width 290 height 25
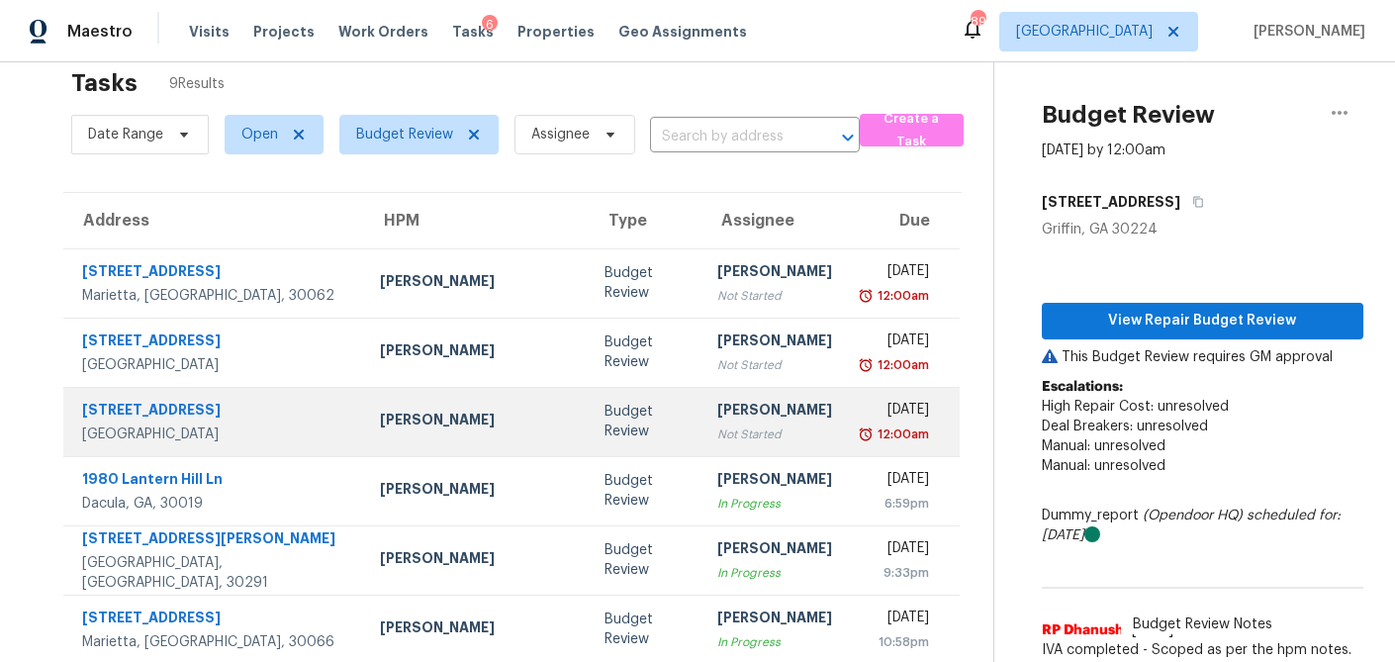
scroll to position [0, 0]
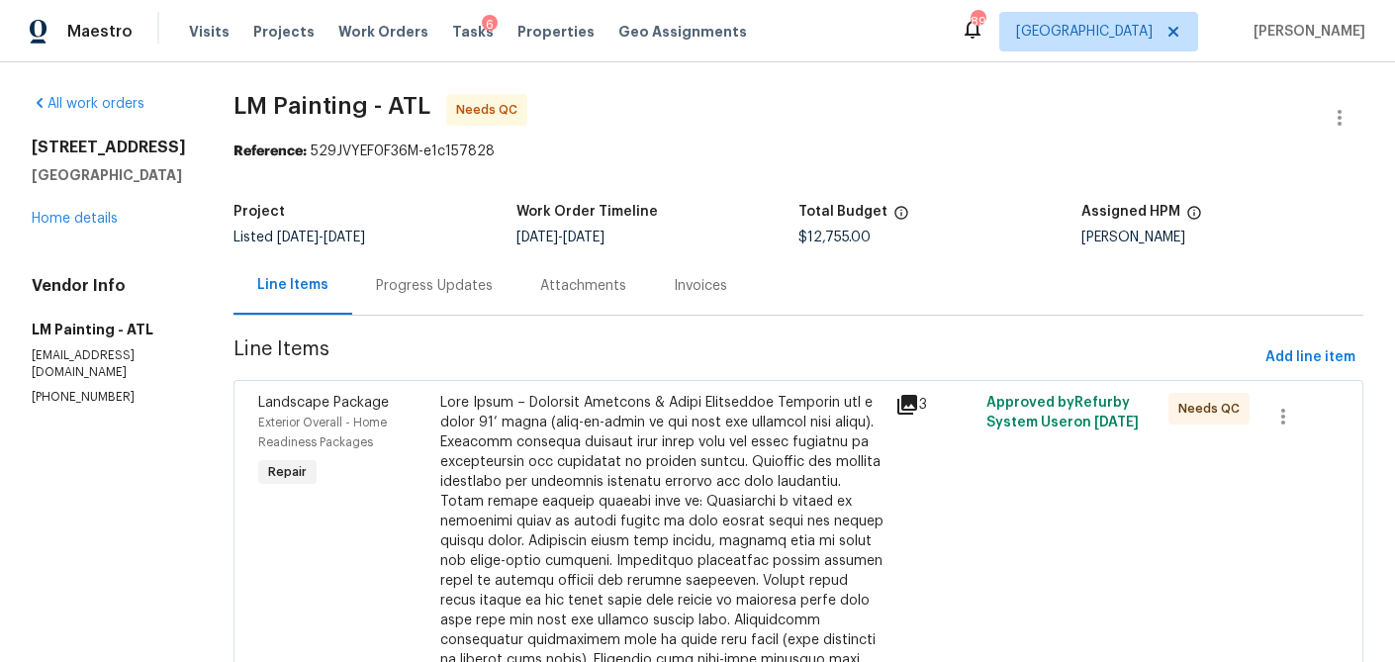
click at [917, 399] on icon at bounding box center [907, 405] width 20 height 20
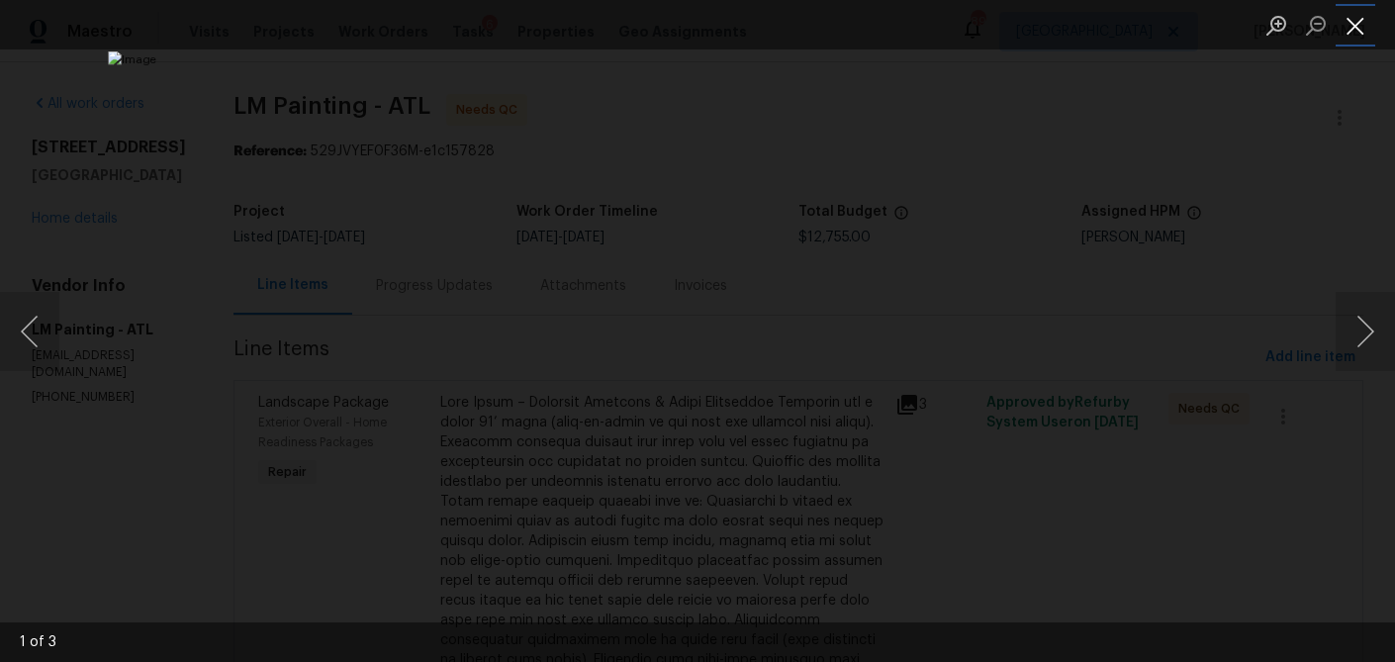
click at [1343, 30] on button "Close lightbox" at bounding box center [1355, 25] width 40 height 35
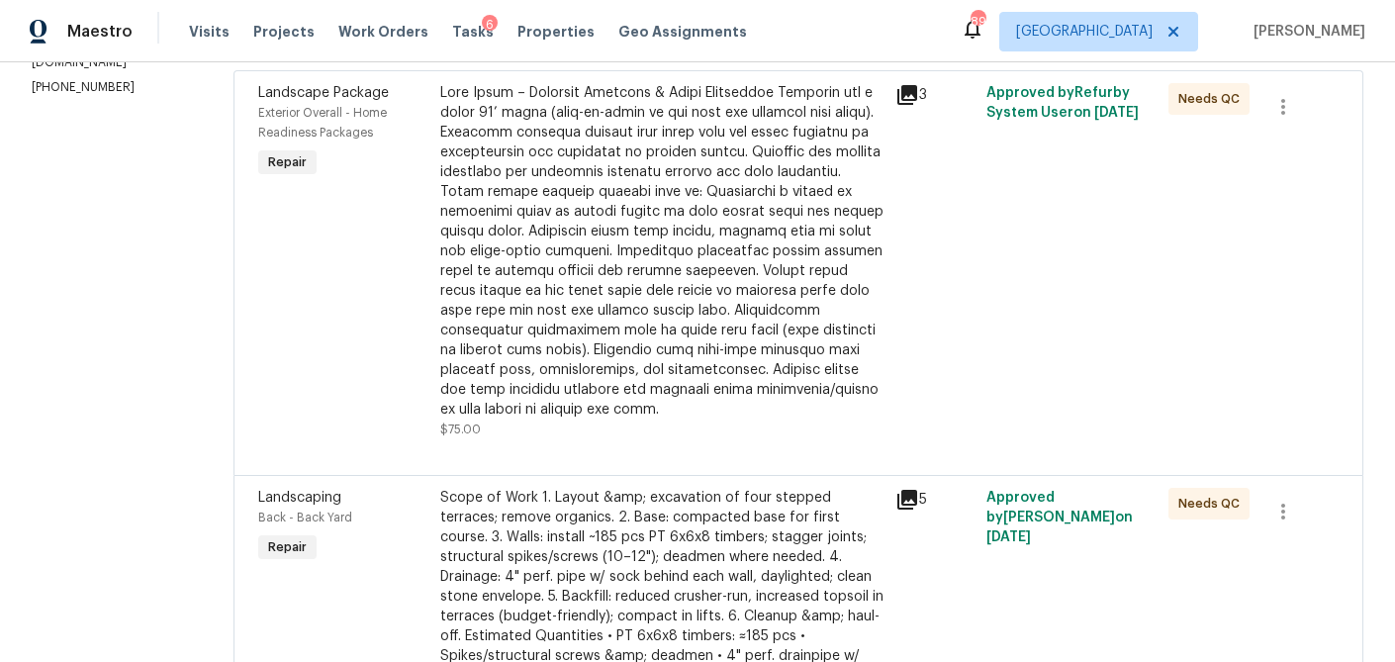
scroll to position [320, 0]
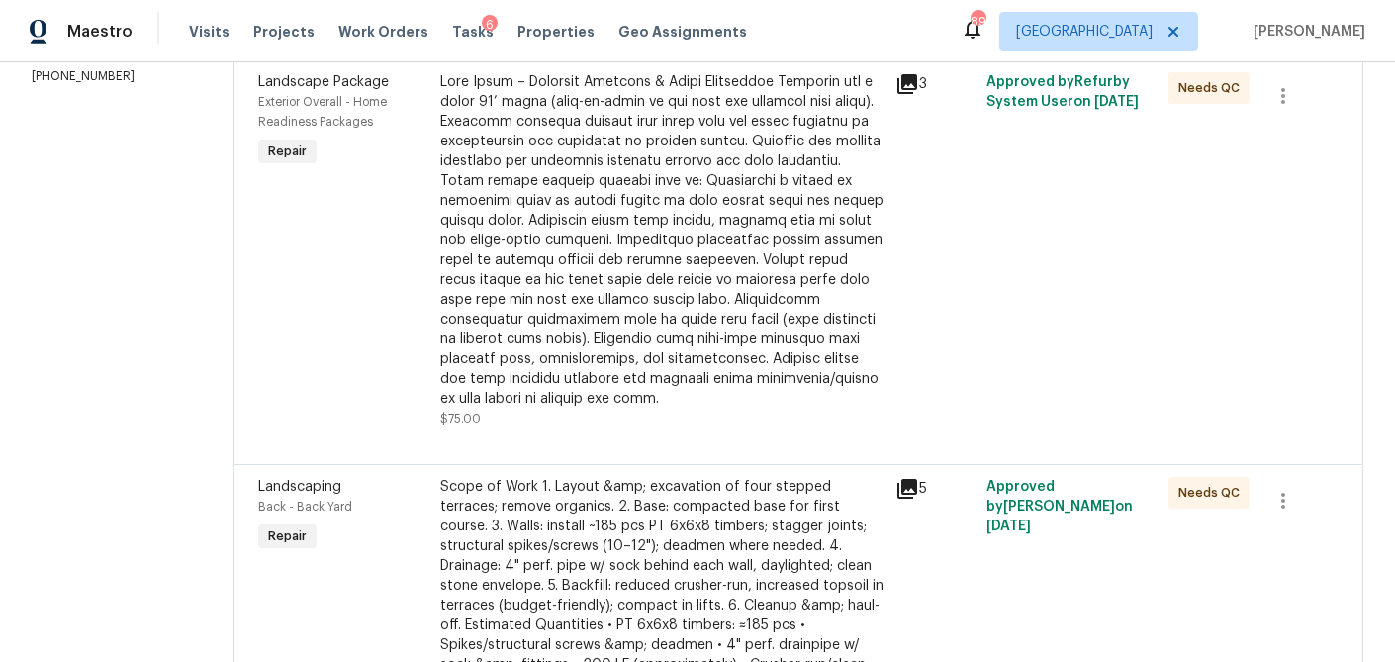
click at [917, 499] on icon at bounding box center [907, 489] width 20 height 20
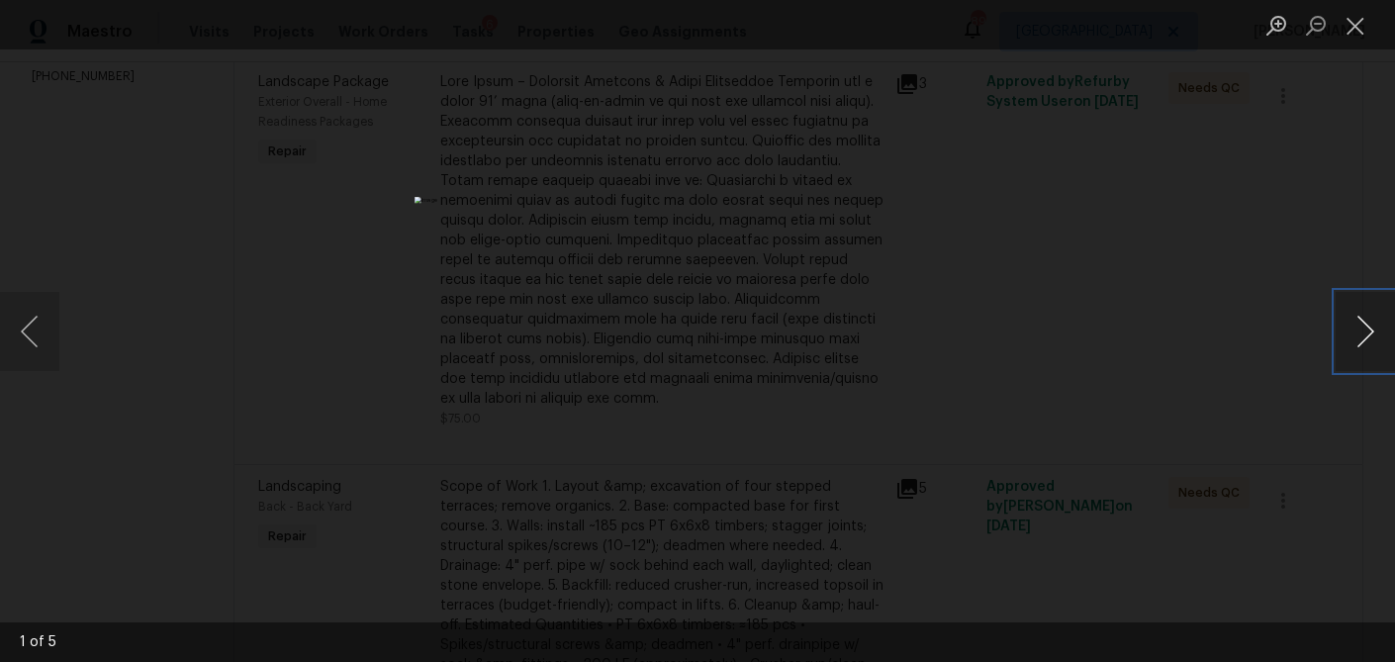
click at [1364, 342] on button "Next image" at bounding box center [1364, 331] width 59 height 79
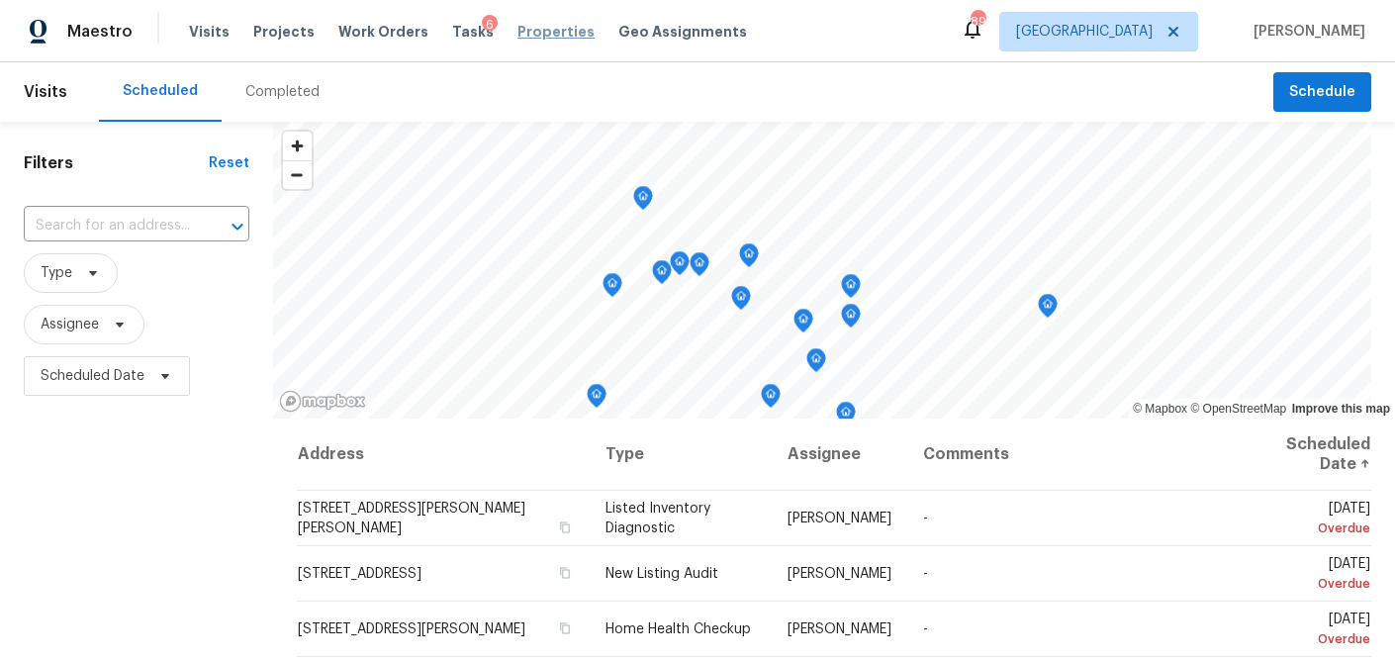
click at [545, 33] on span "Properties" at bounding box center [555, 32] width 77 height 20
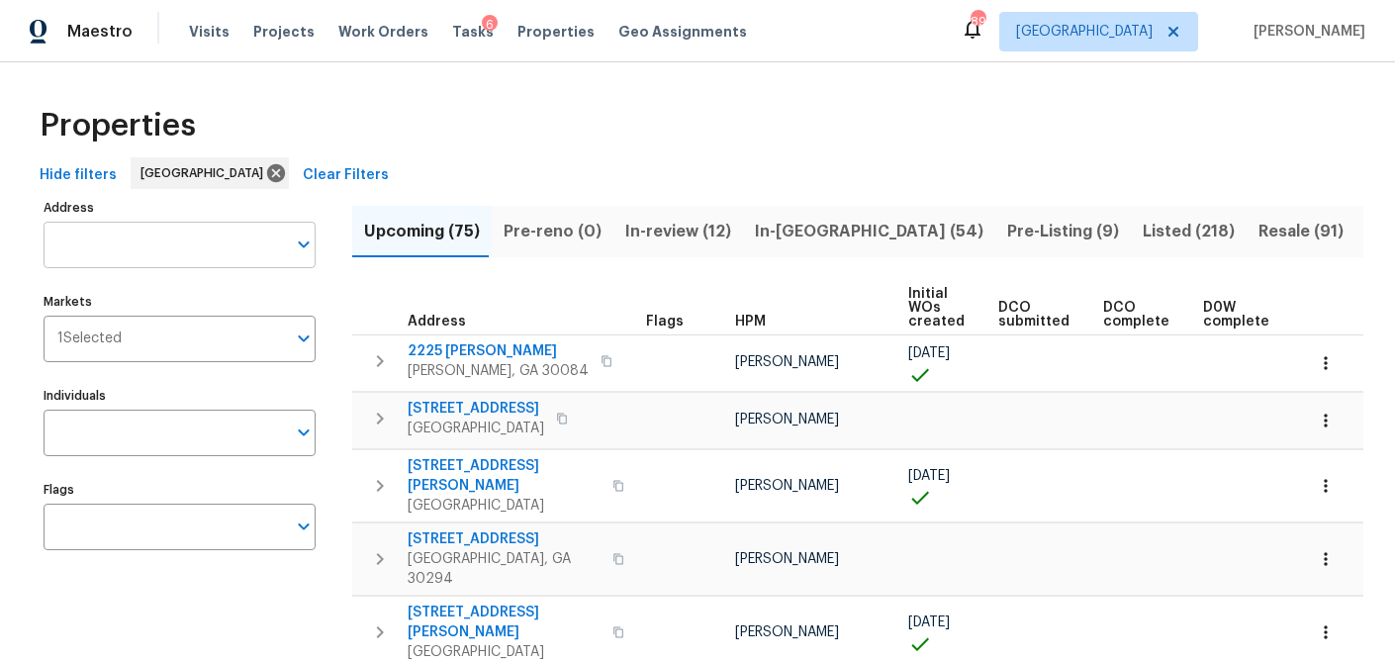
click at [119, 249] on input "Address" at bounding box center [165, 245] width 242 height 46
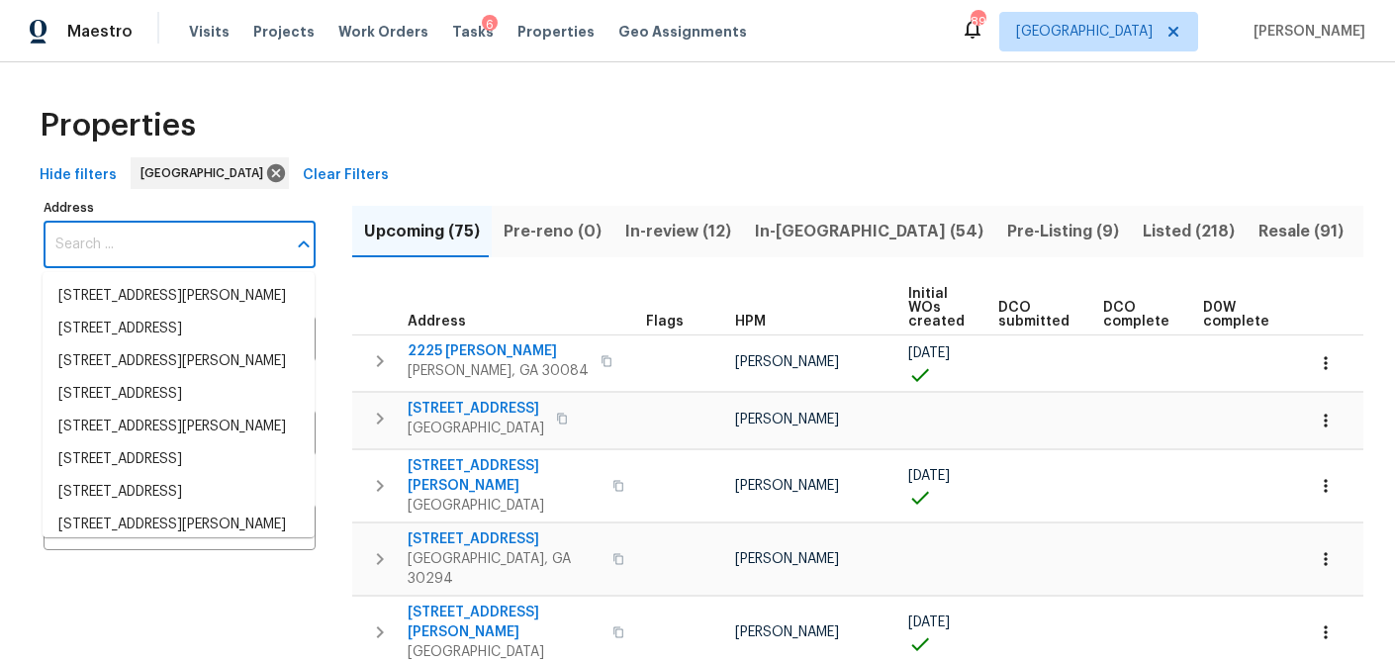
paste input "[STREET_ADDRESS]"
type input "[STREET_ADDRESS]"
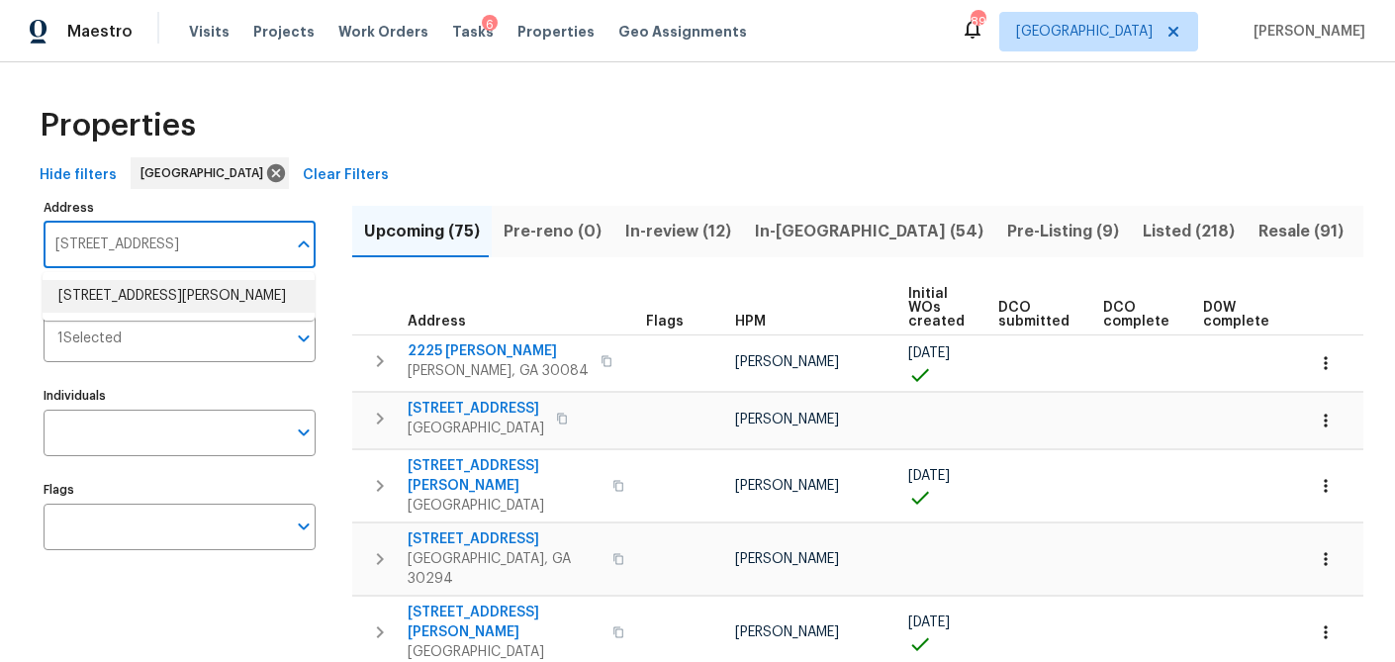
click at [122, 307] on li "3705 Tradewinds Dr Cumming GA 30041" at bounding box center [179, 296] width 272 height 33
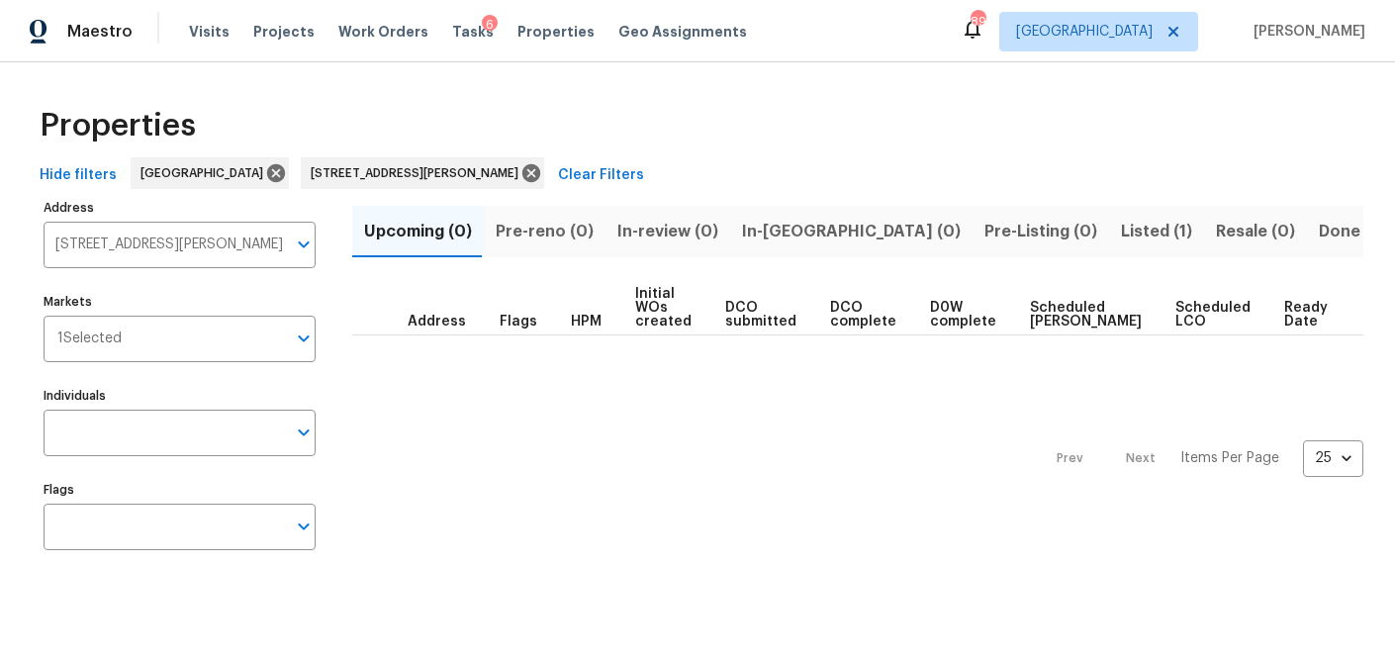
click at [1121, 226] on span "Listed (1)" at bounding box center [1156, 232] width 71 height 28
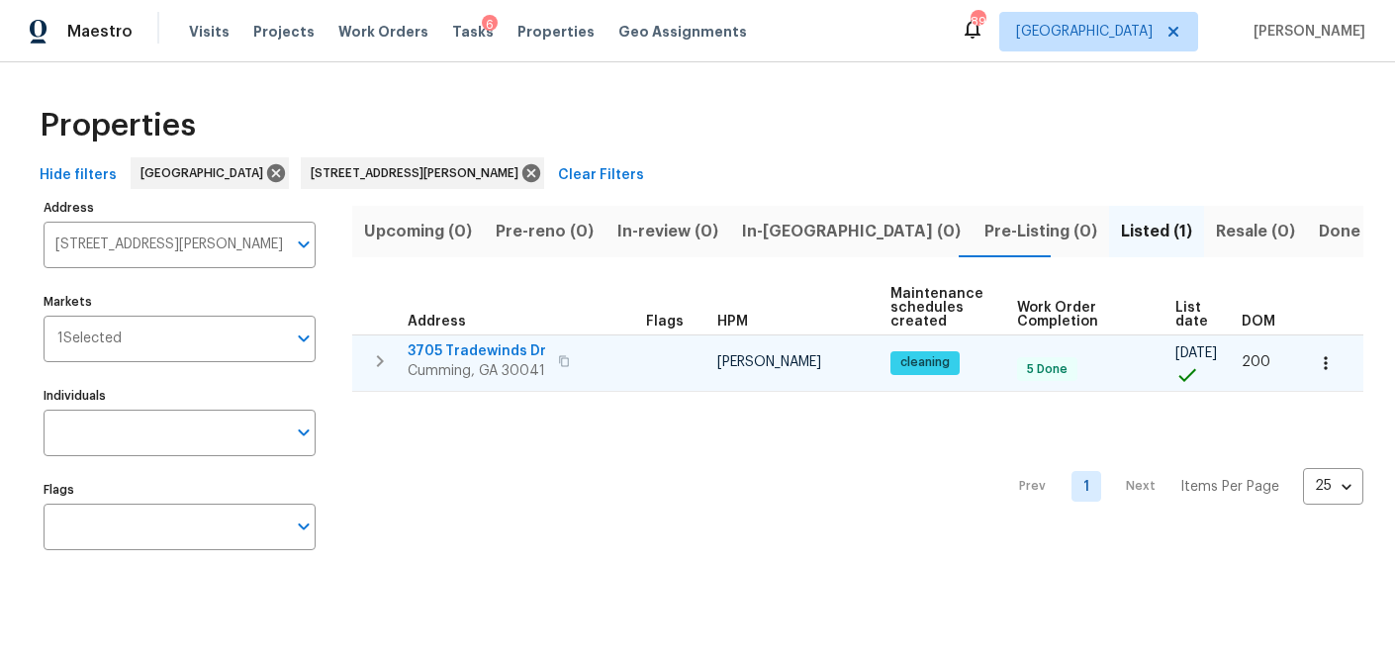
click at [466, 346] on span "3705 Tradewinds Dr" at bounding box center [477, 351] width 138 height 20
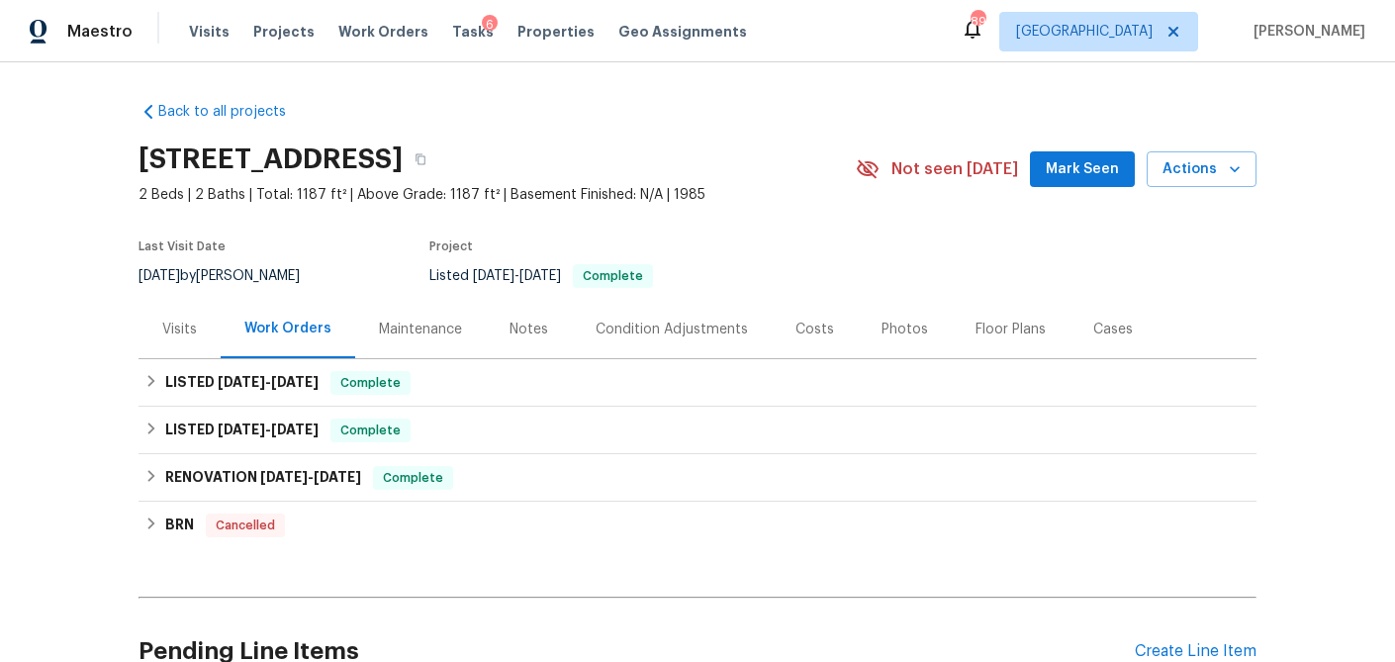
click at [170, 333] on div "Visits" at bounding box center [179, 330] width 35 height 20
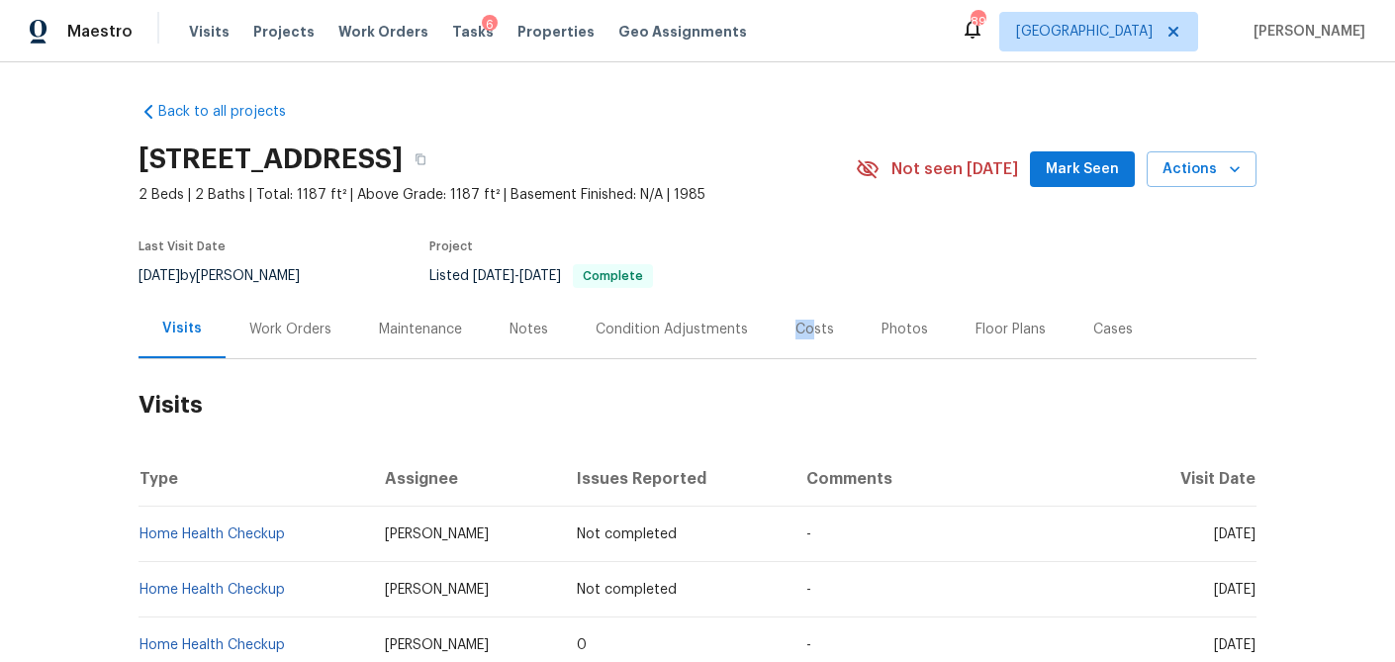
click at [806, 320] on div "Costs" at bounding box center [814, 330] width 39 height 20
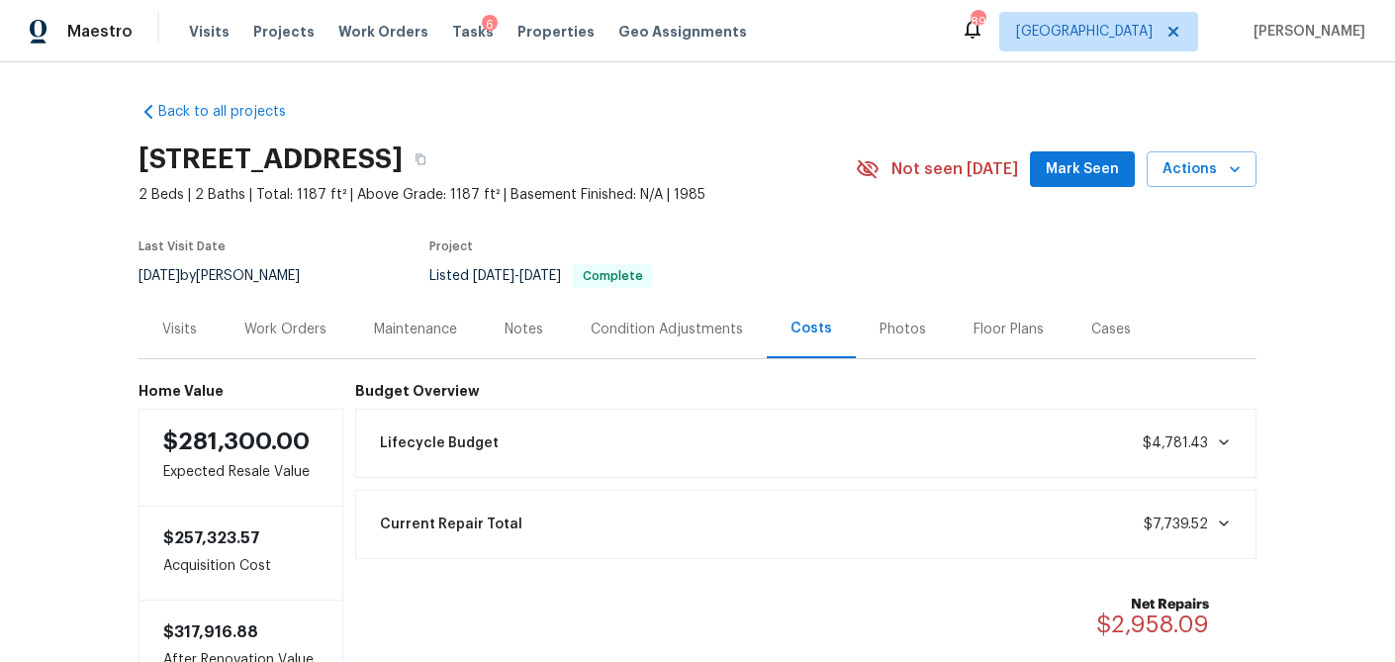
click at [311, 320] on div "Work Orders" at bounding box center [285, 330] width 82 height 20
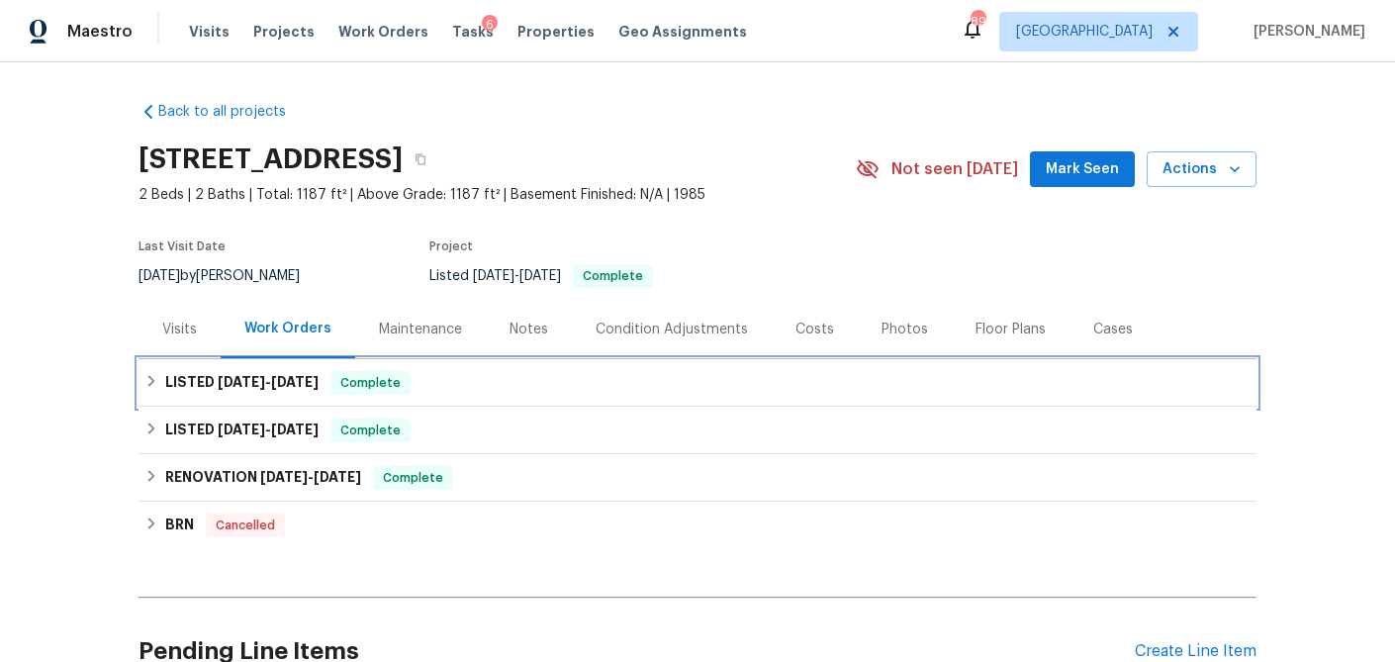
click at [146, 372] on div "LISTED [DATE] - [DATE] Complete" at bounding box center [697, 383] width 1106 height 24
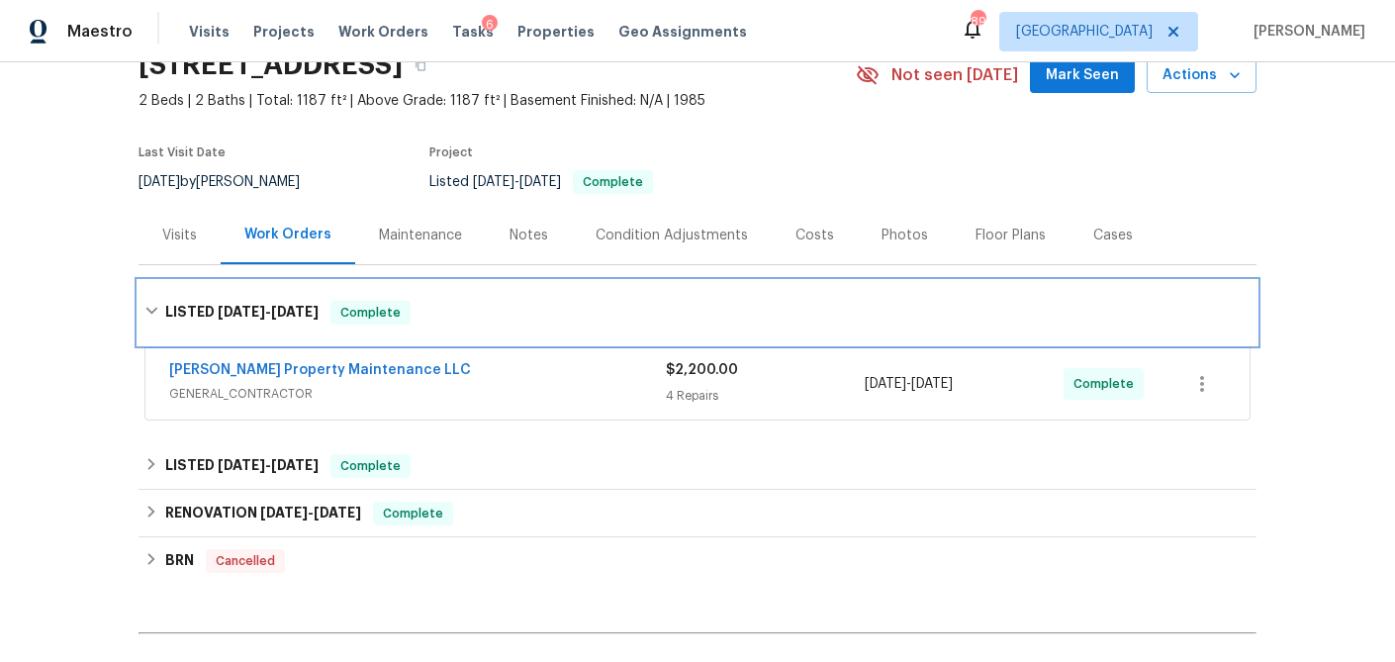
scroll to position [97, 0]
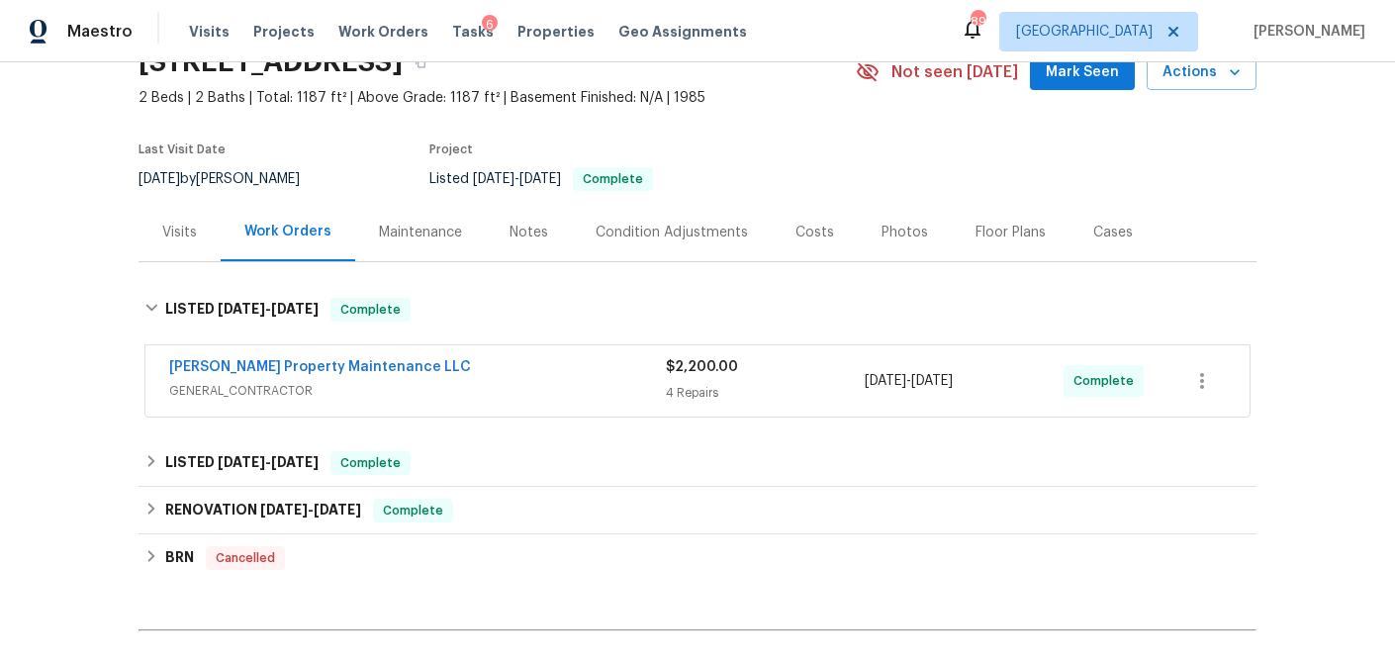
click at [275, 405] on div "[PERSON_NAME] Property Maintenance LLC GENERAL_CONTRACTOR $2,200.00 4 Repairs […" at bounding box center [697, 380] width 1104 height 71
click at [283, 391] on span "GENERAL_CONTRACTOR" at bounding box center [417, 391] width 497 height 20
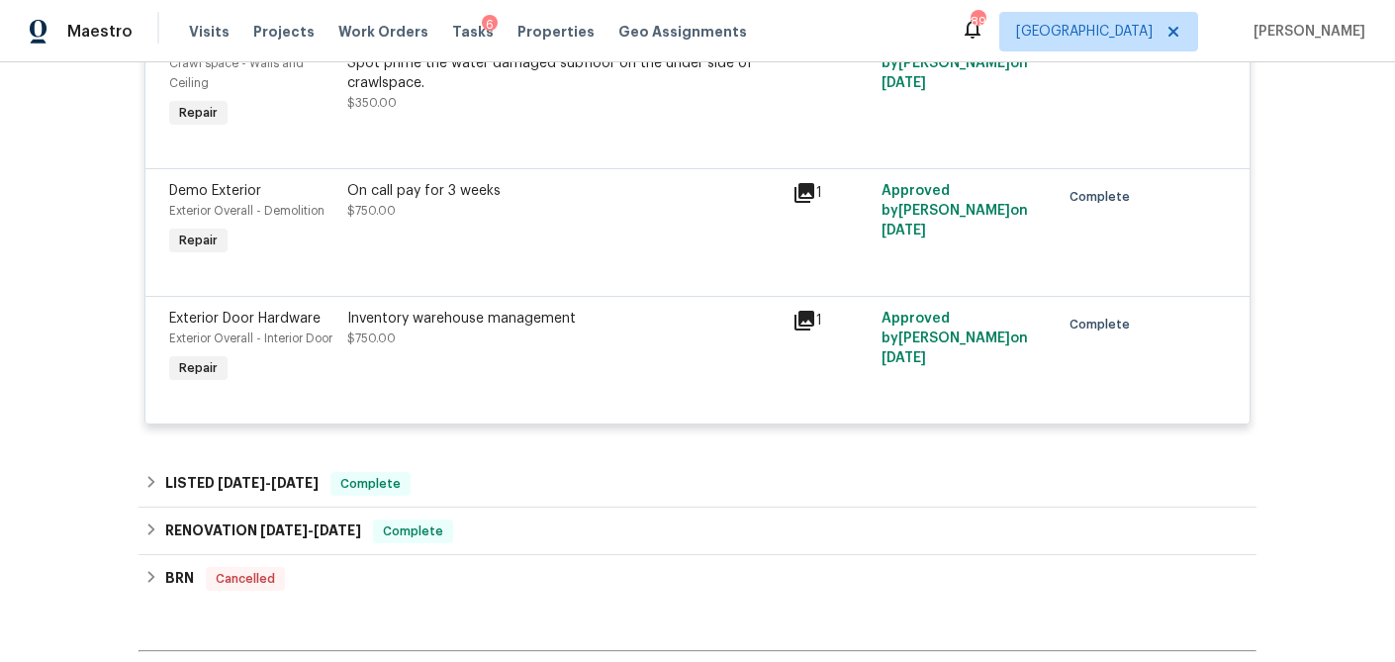
scroll to position [701, 0]
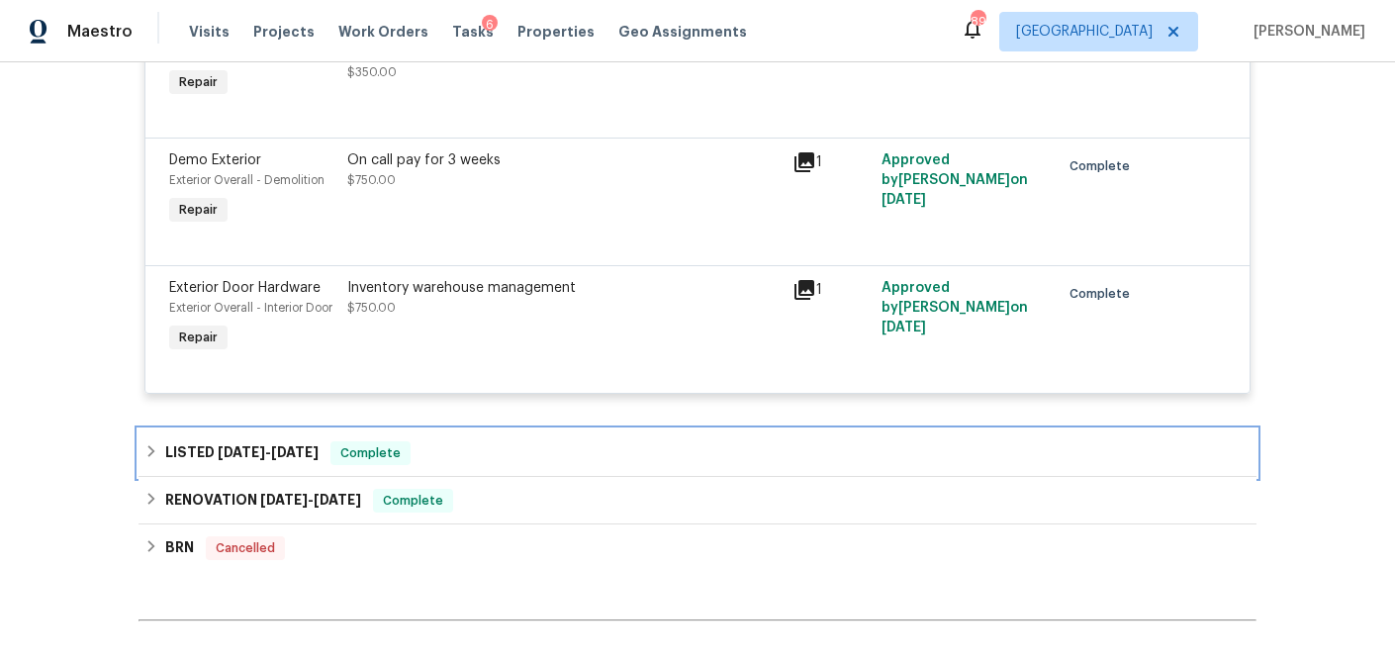
click at [153, 465] on div "LISTED [DATE] - [DATE] Complete" at bounding box center [697, 453] width 1106 height 24
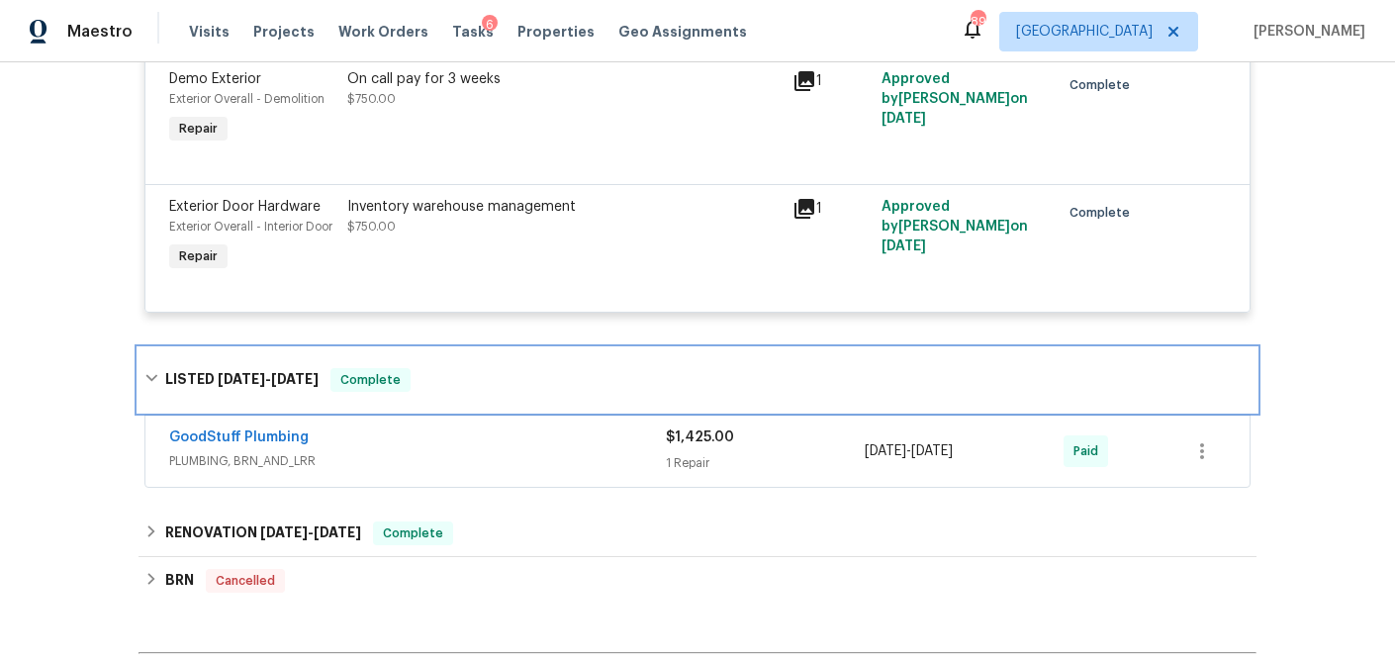
scroll to position [784, 0]
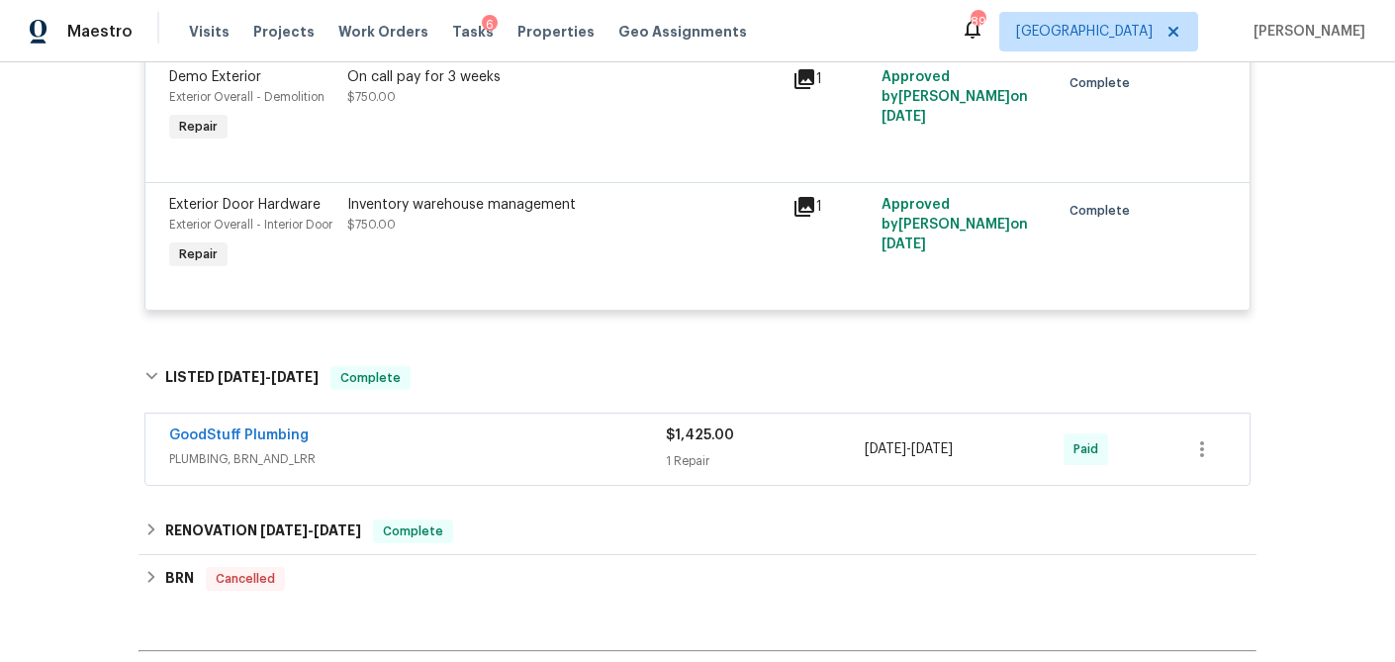
click at [429, 485] on div "GoodStuff Plumbing PLUMBING, BRN_AND_LRR $1,425.00 1 Repair [DATE] - [DATE] Paid" at bounding box center [697, 448] width 1104 height 71
click at [412, 469] on span "PLUMBING, BRN_AND_LRR" at bounding box center [417, 459] width 497 height 20
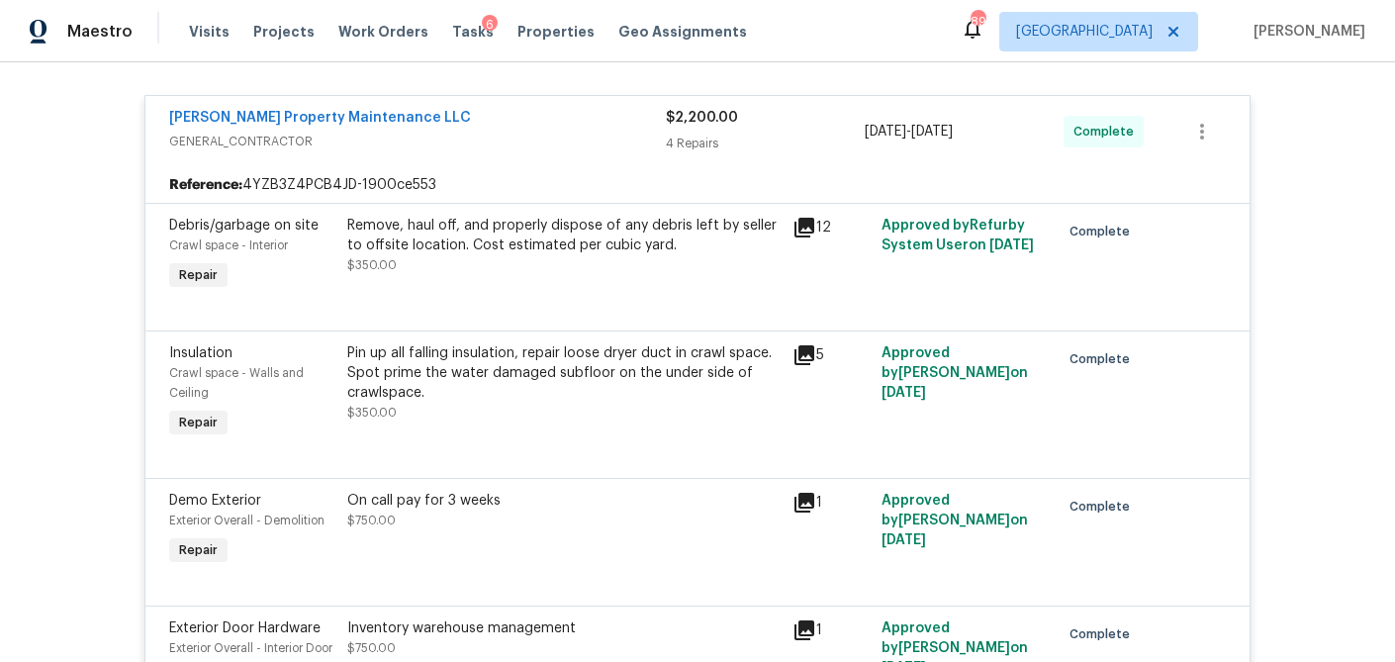
scroll to position [0, 0]
